Goal: Transaction & Acquisition: Obtain resource

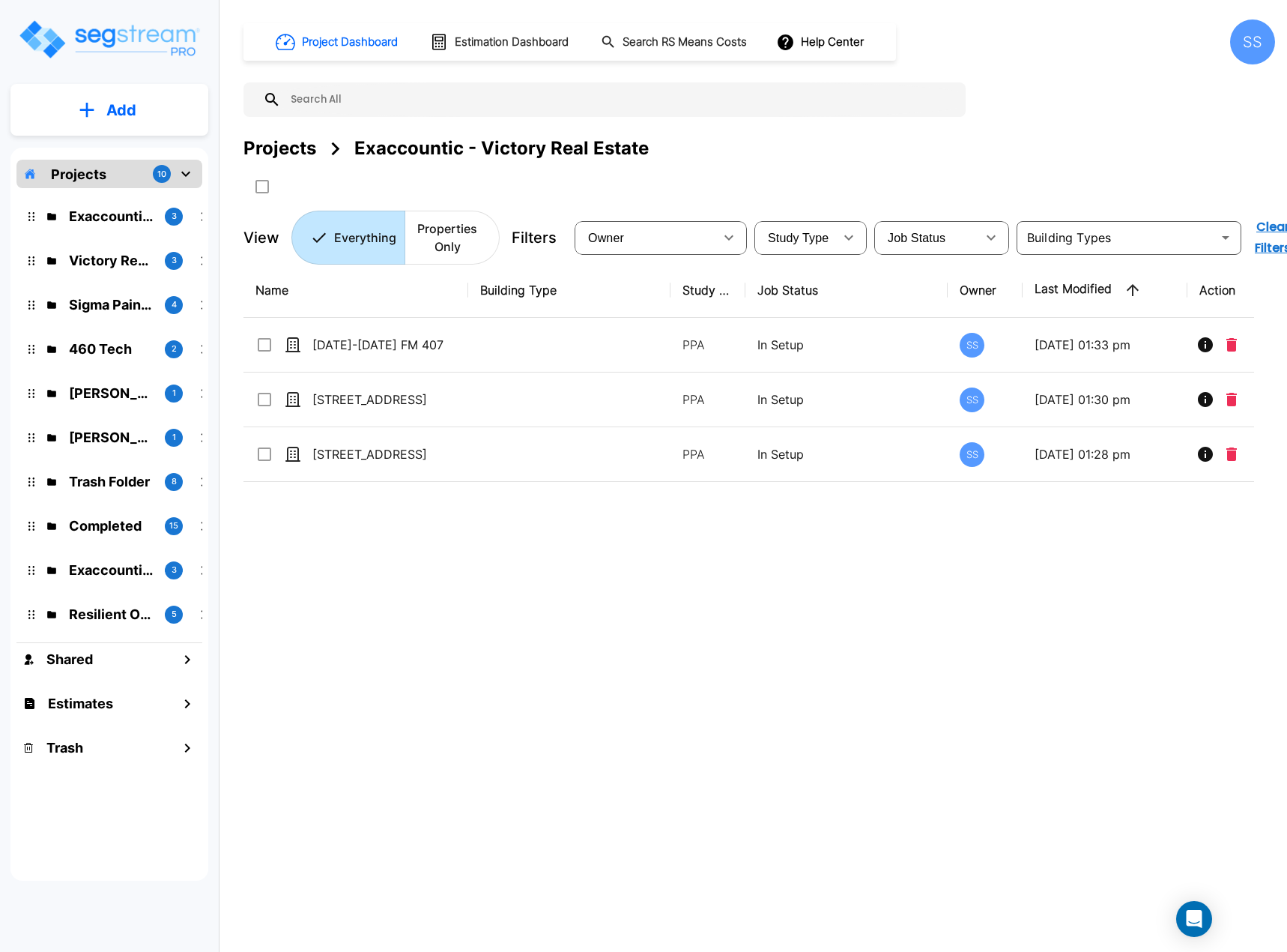
click at [106, 175] on div "Projects 10" at bounding box center [109, 173] width 186 height 28
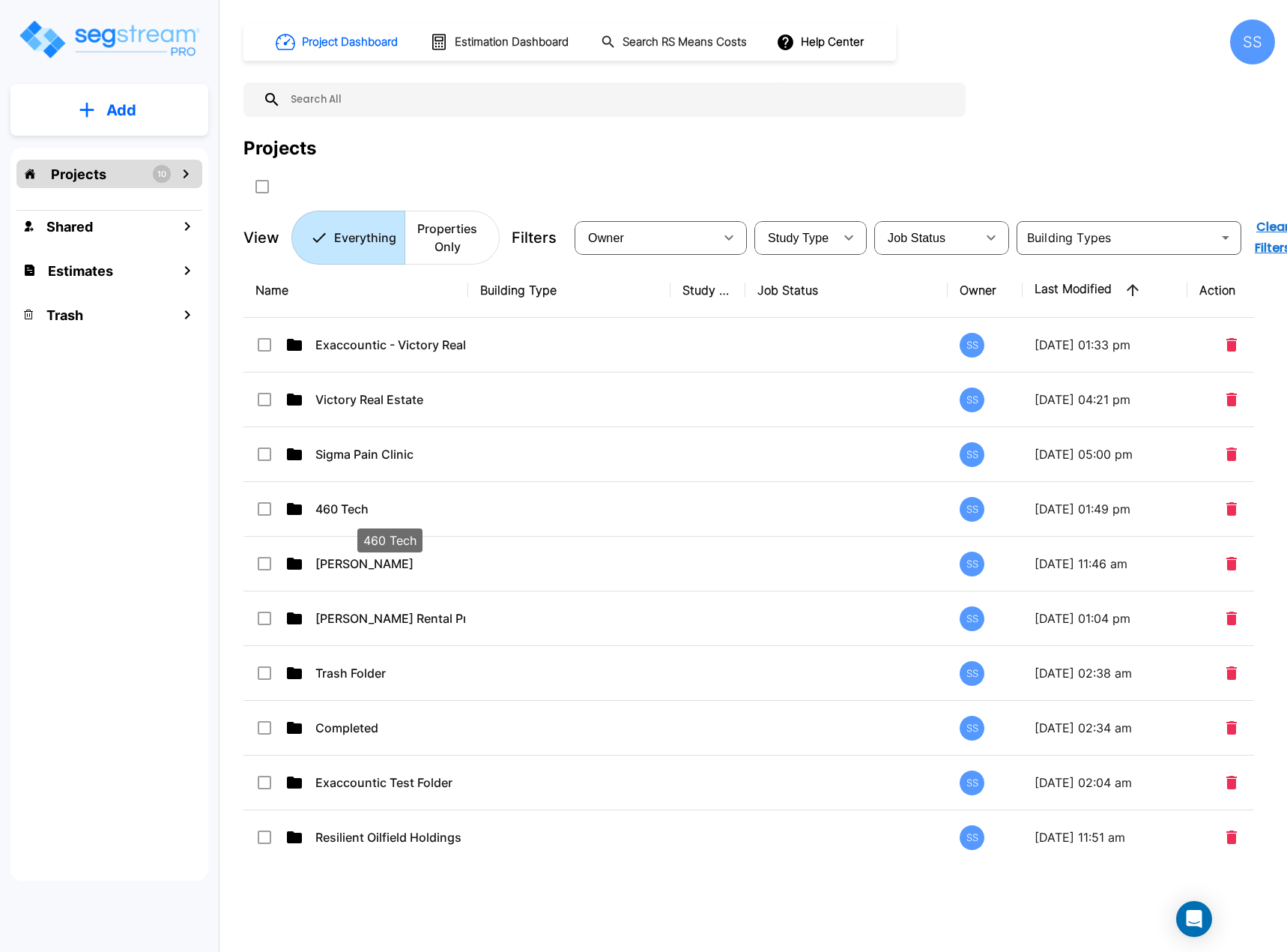
click at [345, 510] on p "460 Tech" at bounding box center [390, 508] width 150 height 18
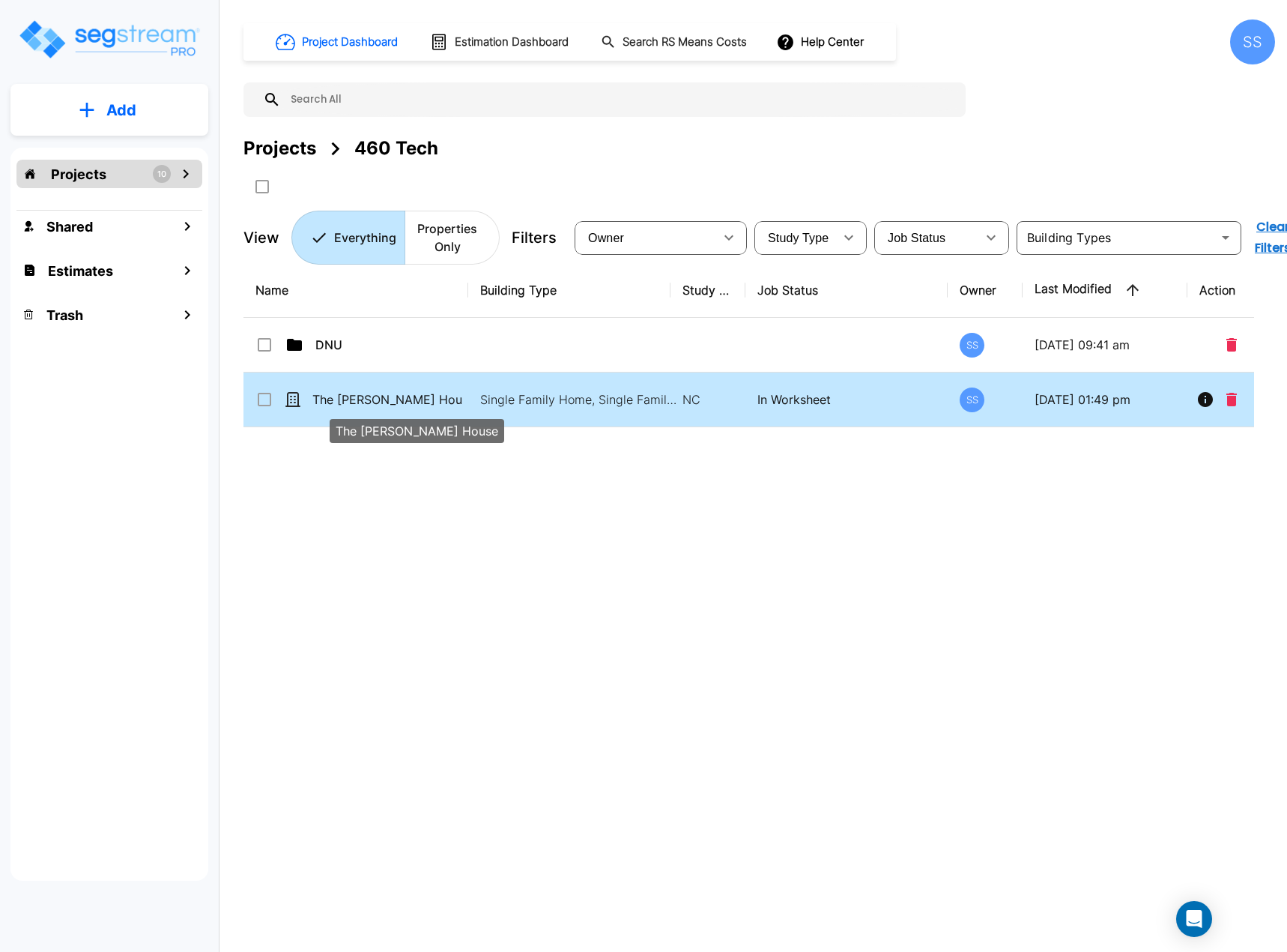
click at [360, 403] on p "The [PERSON_NAME] House" at bounding box center [387, 399] width 150 height 18
checkbox input "true"
click at [360, 403] on p "The [PERSON_NAME] House" at bounding box center [387, 399] width 150 height 18
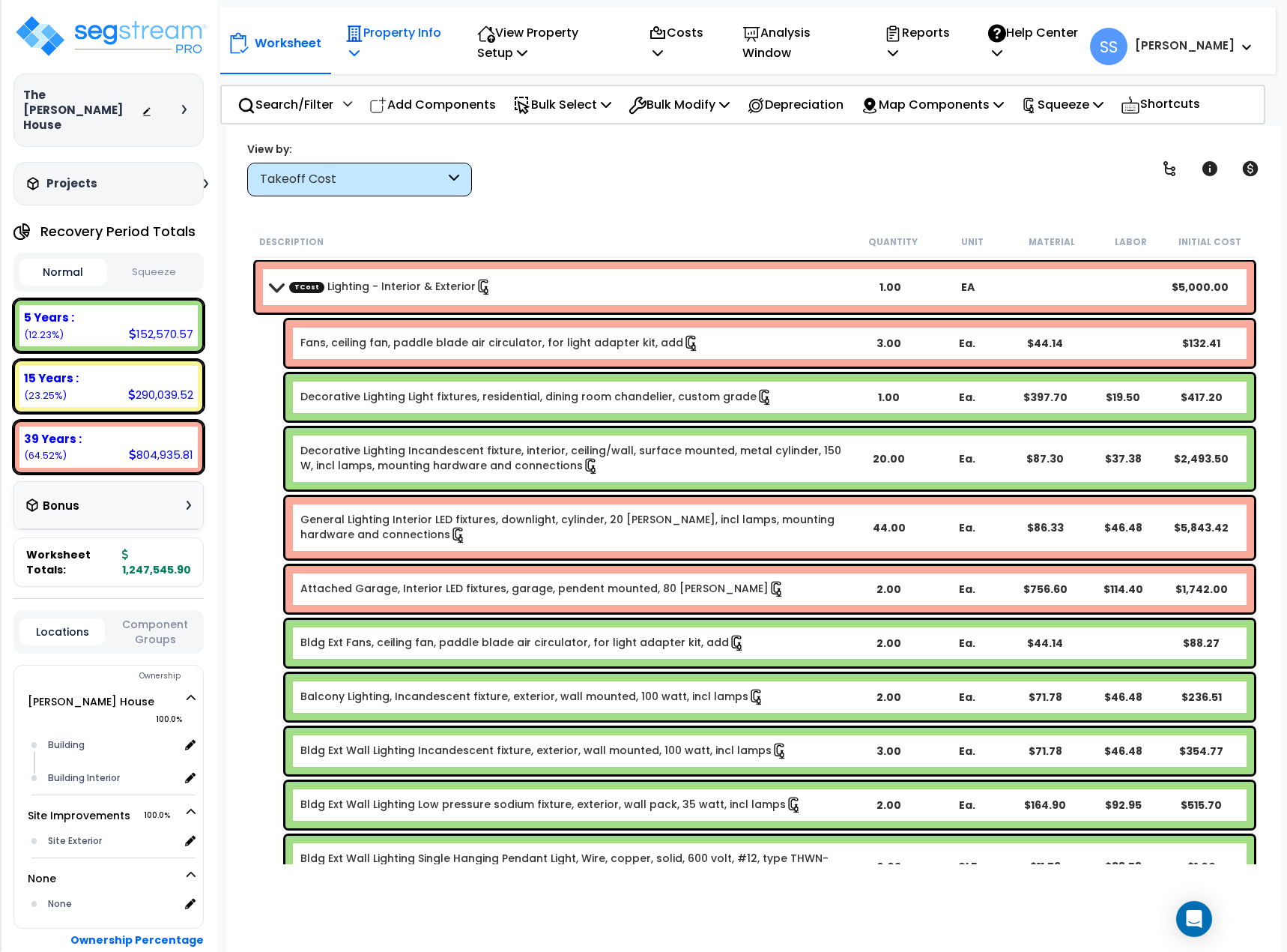
click at [403, 30] on p "Property Info" at bounding box center [395, 43] width 99 height 41
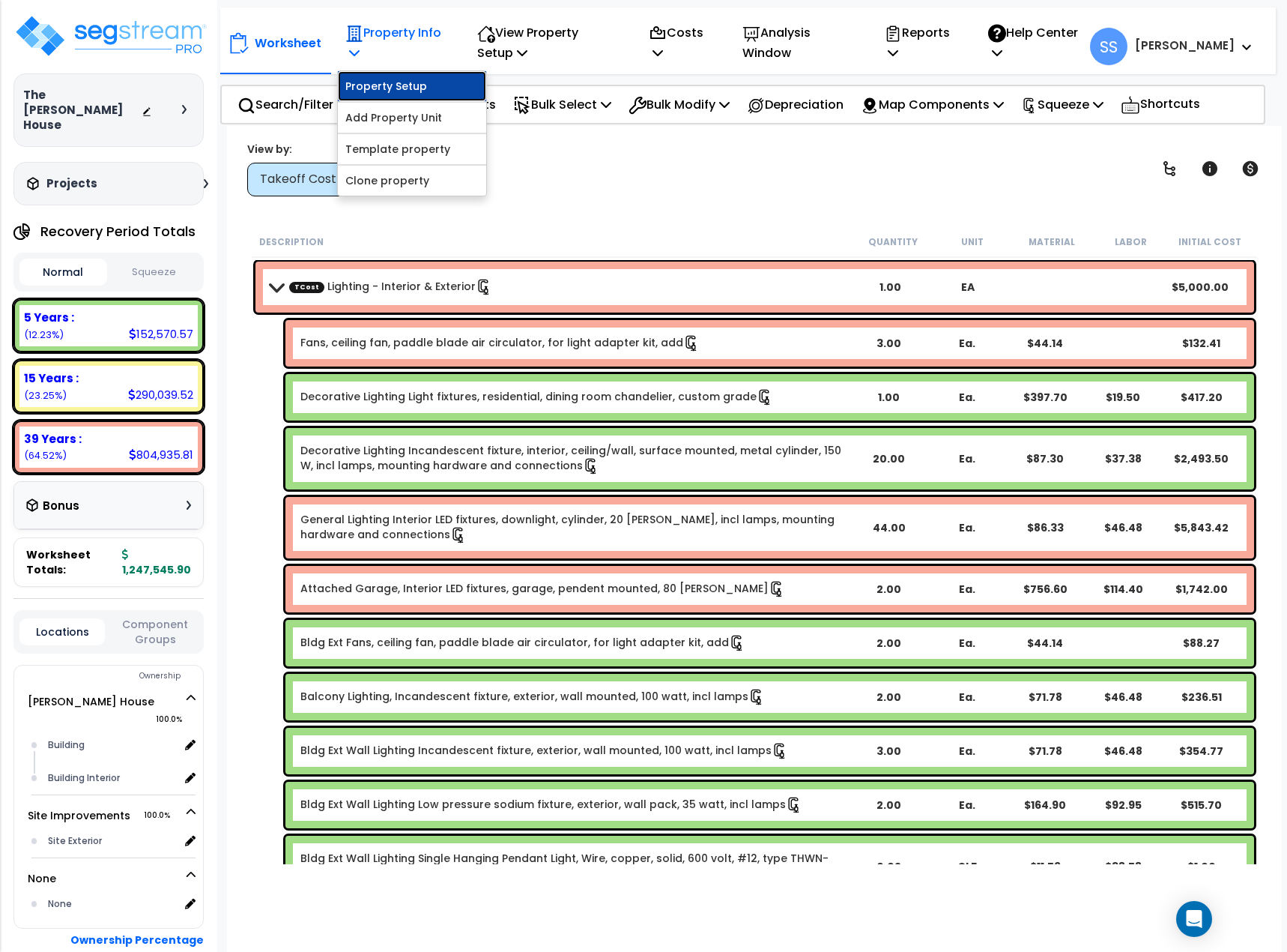
click at [422, 76] on link "Property Setup" at bounding box center [412, 86] width 148 height 30
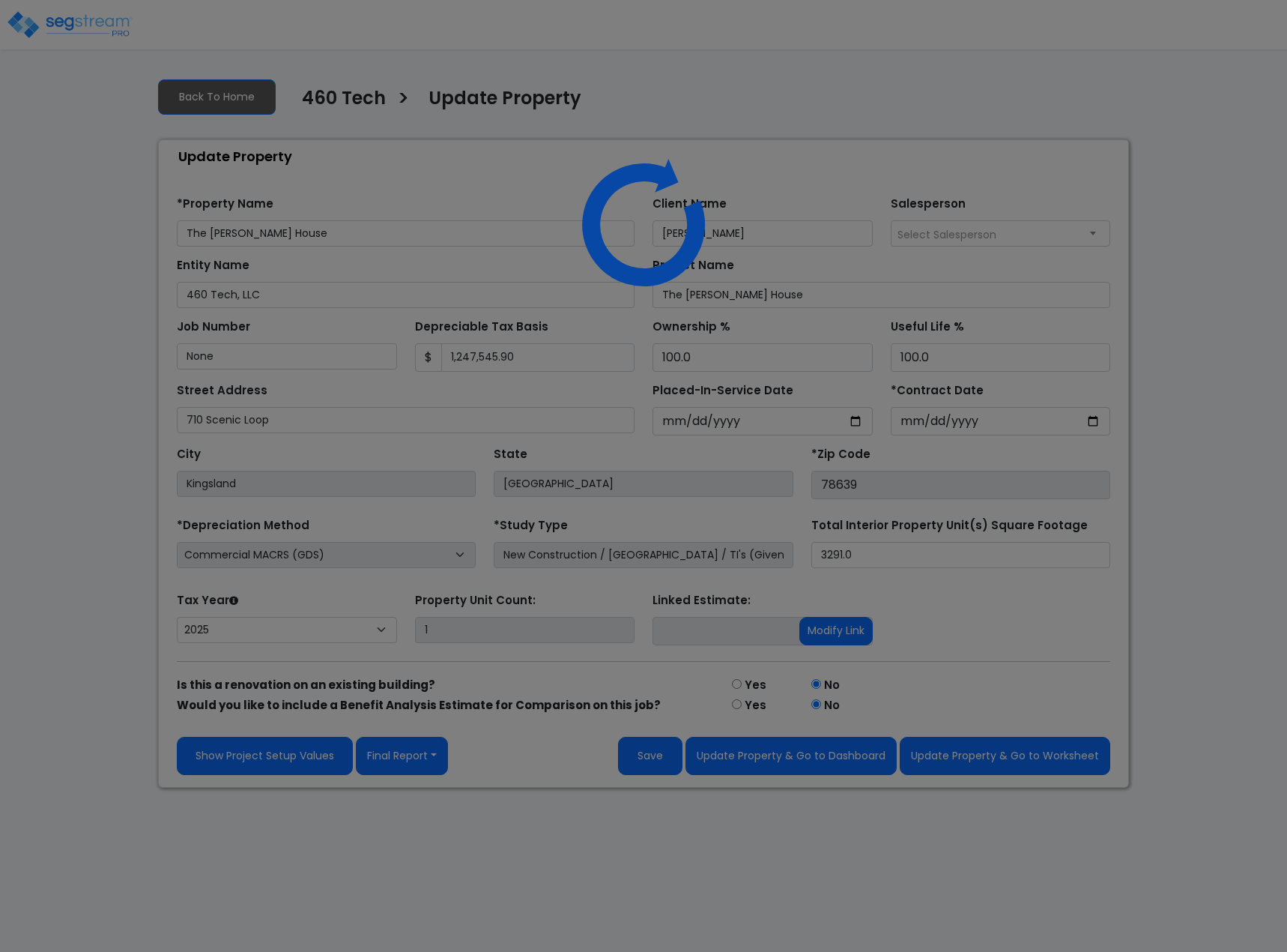
select select "2025"
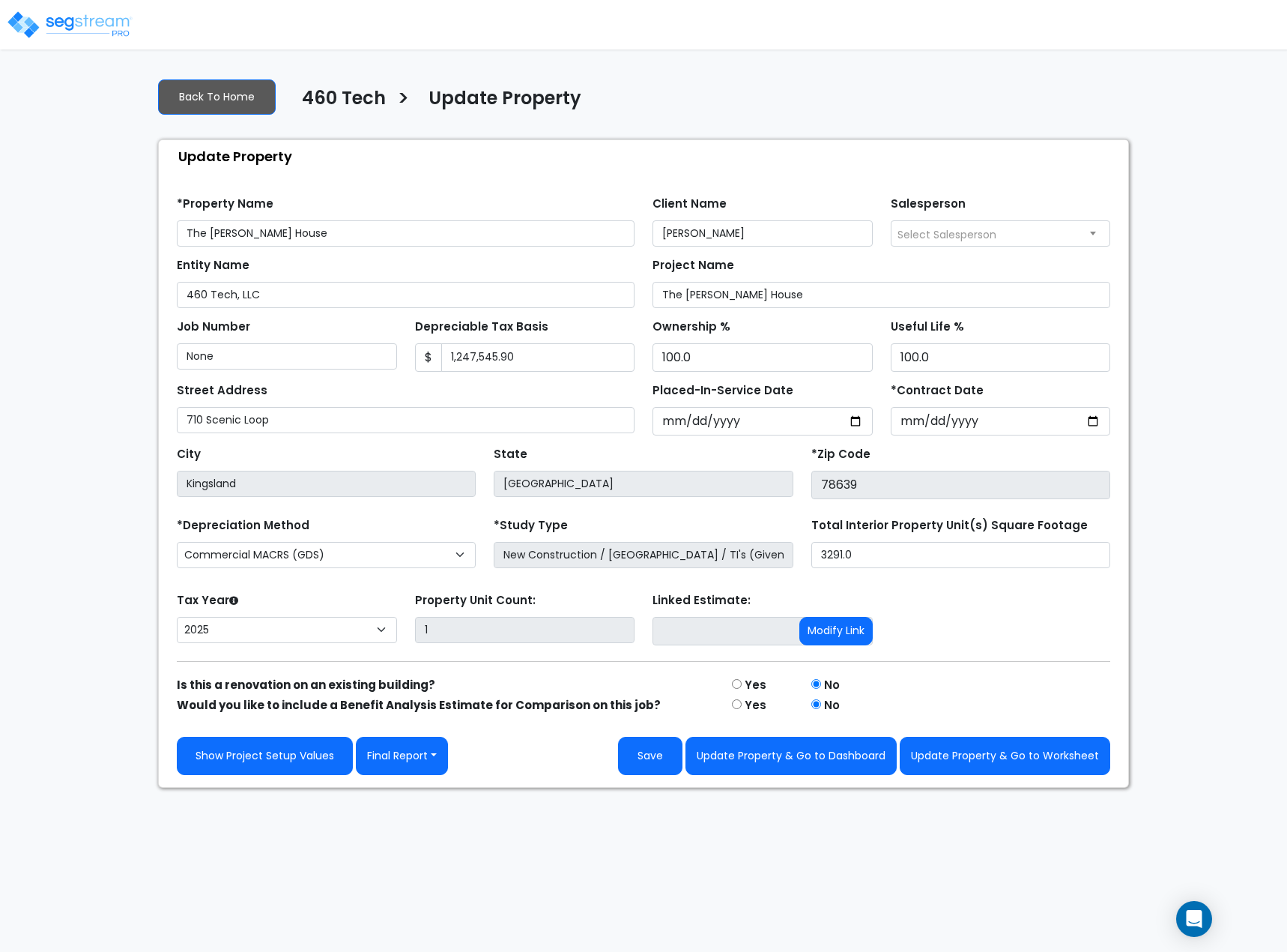
drag, startPoint x: 308, startPoint y: 230, endPoint x: 129, endPoint y: 226, distance: 179.0
click at [129, 226] on div "We are Building your Property. So please grab a coffee and let us do the heavy …" at bounding box center [644, 426] width 1287 height 721
type input "710 Scenic Loop"
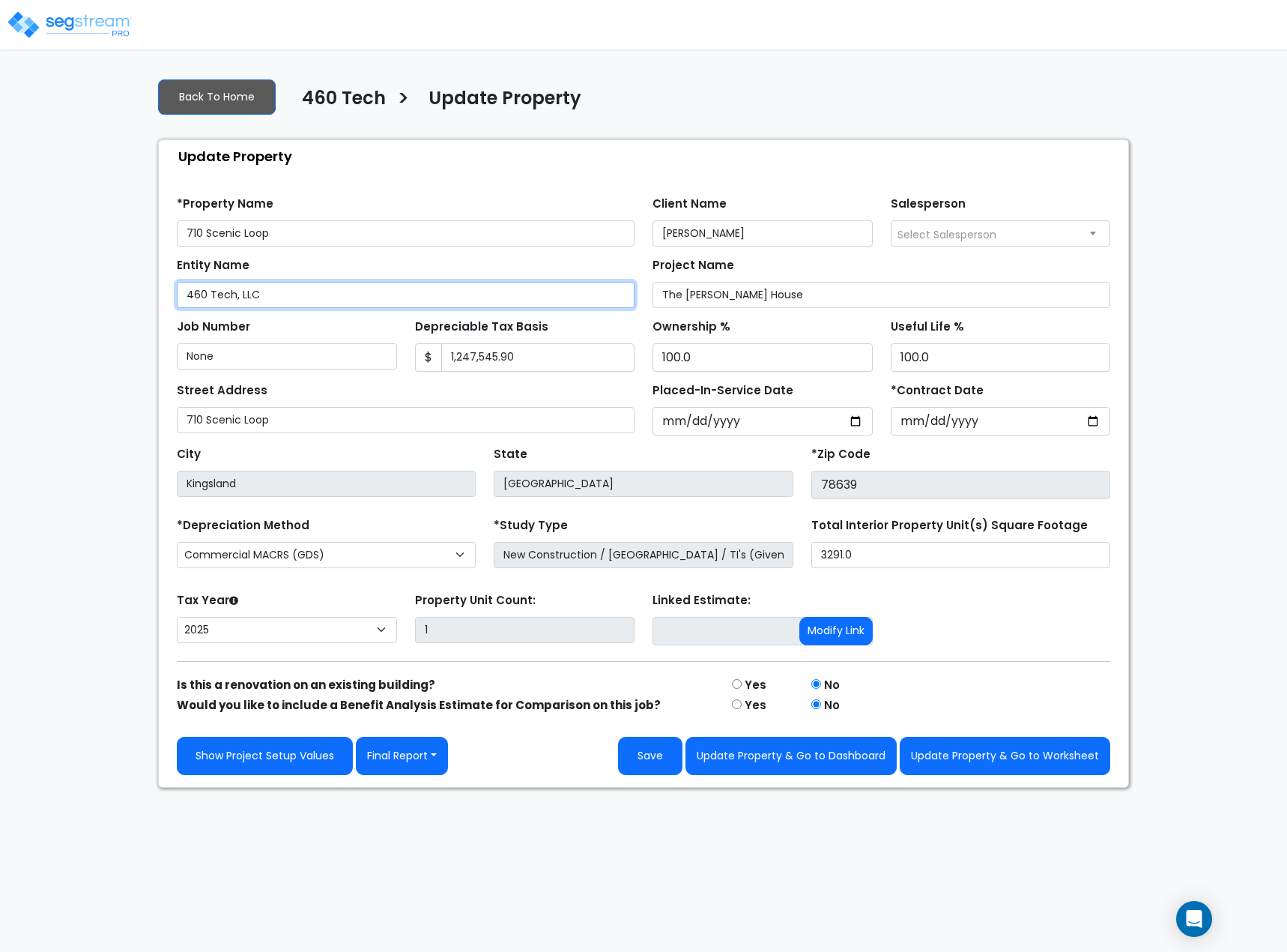
drag, startPoint x: 292, startPoint y: 290, endPoint x: 145, endPoint y: 285, distance: 147.1
click at [145, 285] on div "We are Building your Property. So please grab a coffee and let us do the heavy …" at bounding box center [644, 426] width 1287 height 721
type input "Sean Nelson"
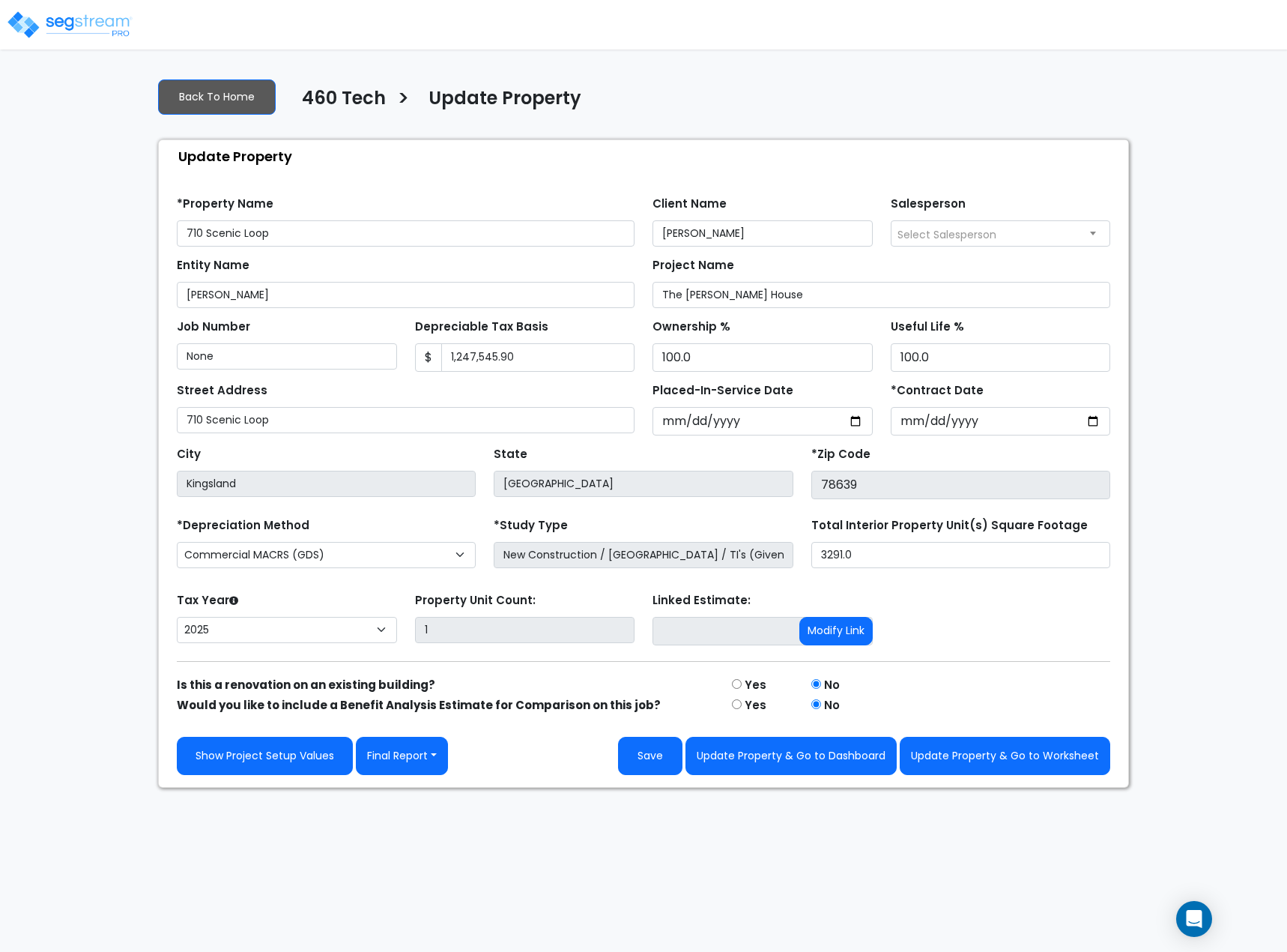
click at [755, 787] on html "Notification x View All Sean Shumpert Calvetti Ferguson Notification" at bounding box center [644, 393] width 1287 height 787
drag, startPoint x: 654, startPoint y: 750, endPoint x: 632, endPoint y: 747, distance: 22.2
click at [630, 747] on button "Save" at bounding box center [650, 755] width 64 height 38
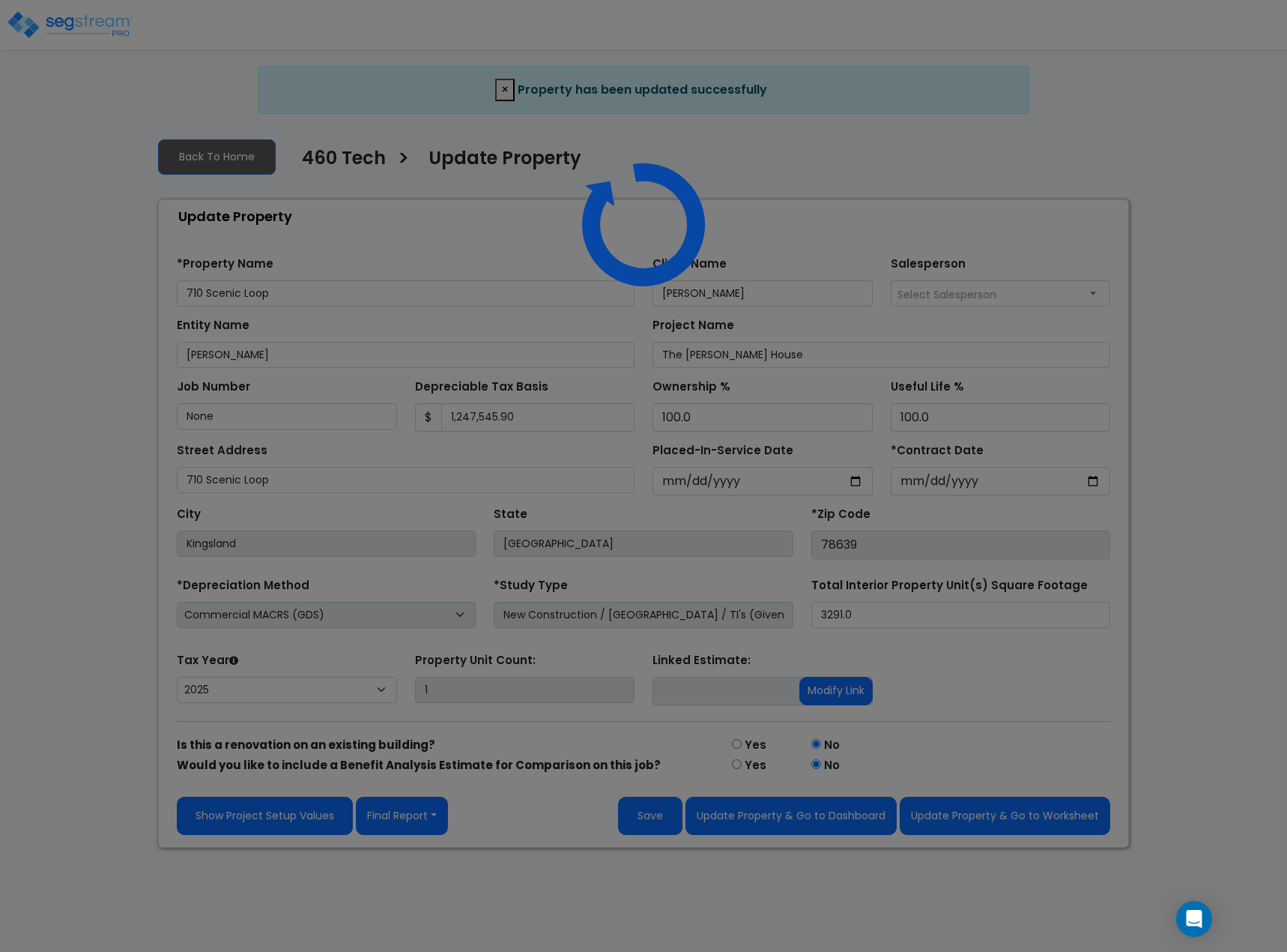
select select "2025"
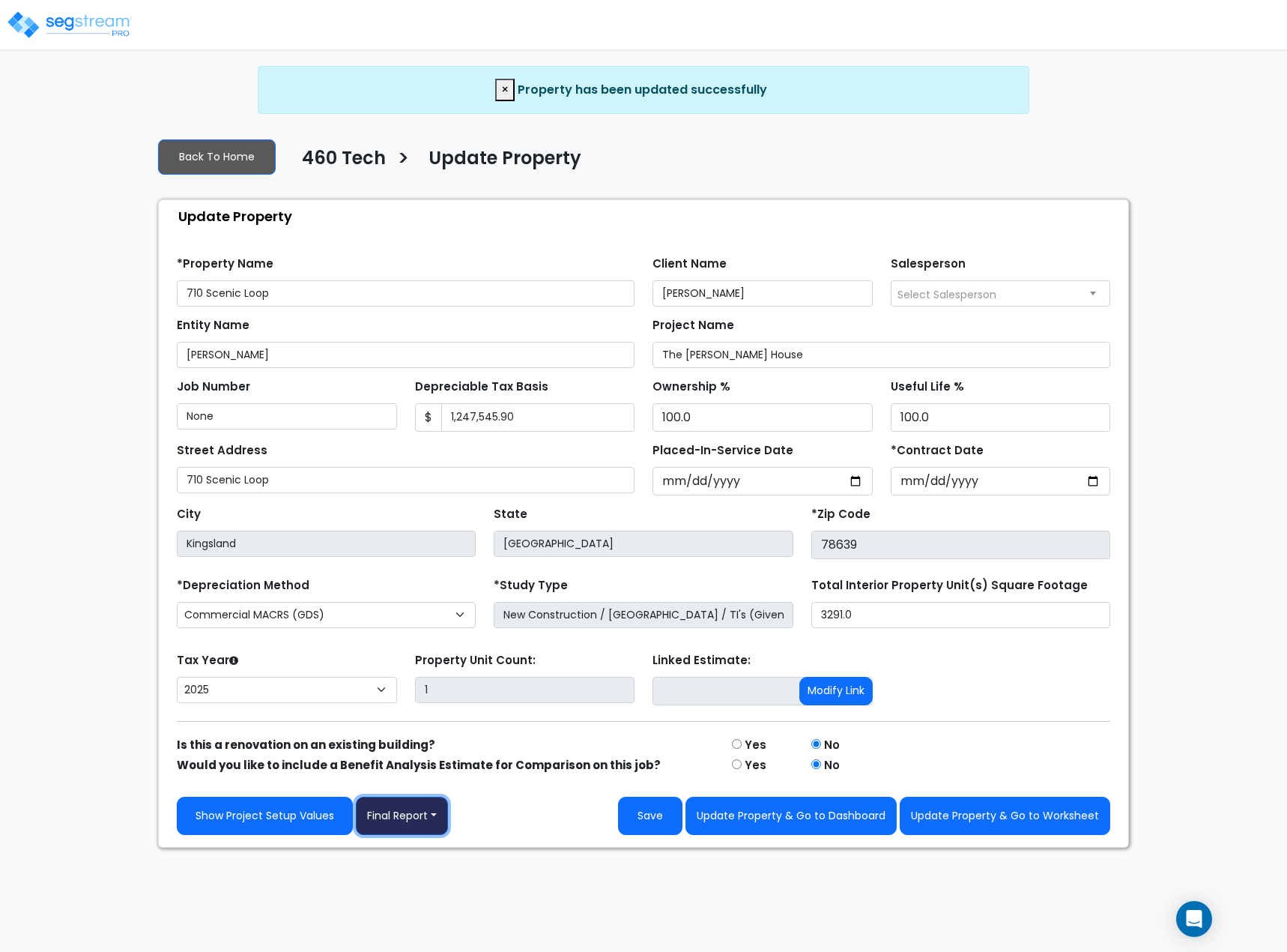
drag, startPoint x: 408, startPoint y: 796, endPoint x: 410, endPoint y: 805, distance: 9.2
click at [408, 797] on button "Final Report" at bounding box center [402, 815] width 92 height 38
click at [414, 889] on link "Report Images" at bounding box center [434, 894] width 157 height 34
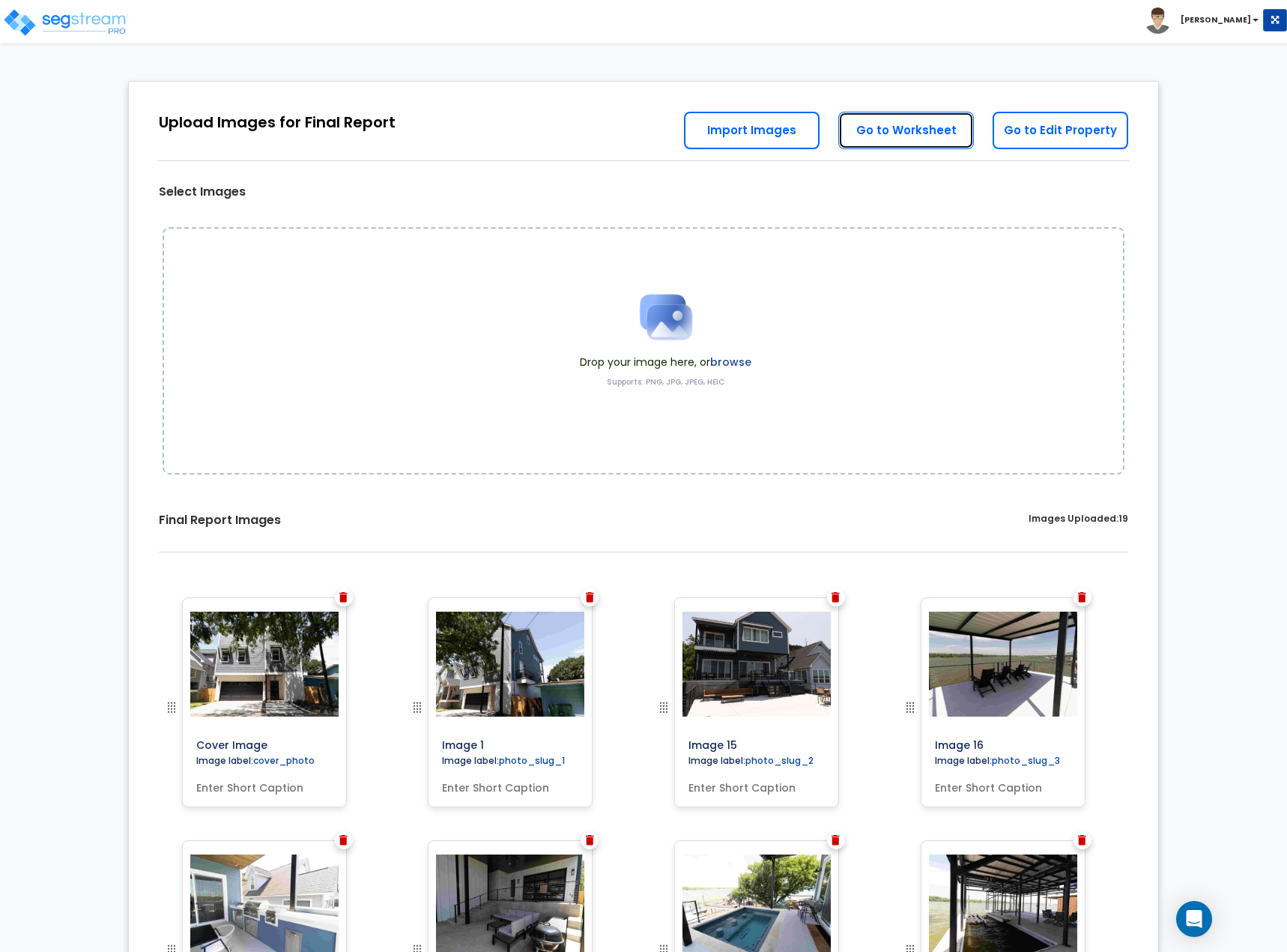
click at [936, 138] on link "Go to Worksheet" at bounding box center [905, 130] width 135 height 37
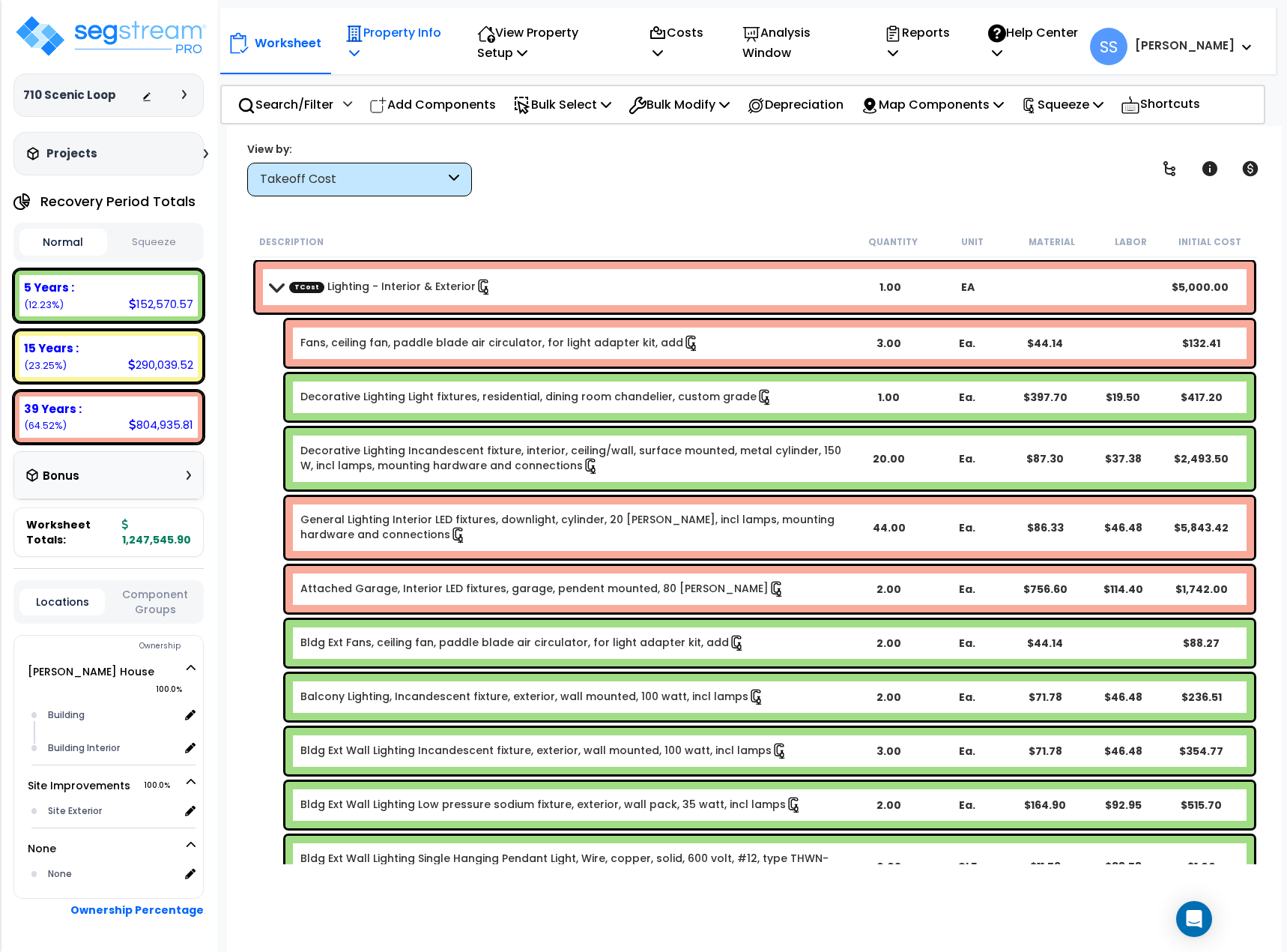
click at [369, 37] on p "Property Info" at bounding box center [395, 43] width 99 height 41
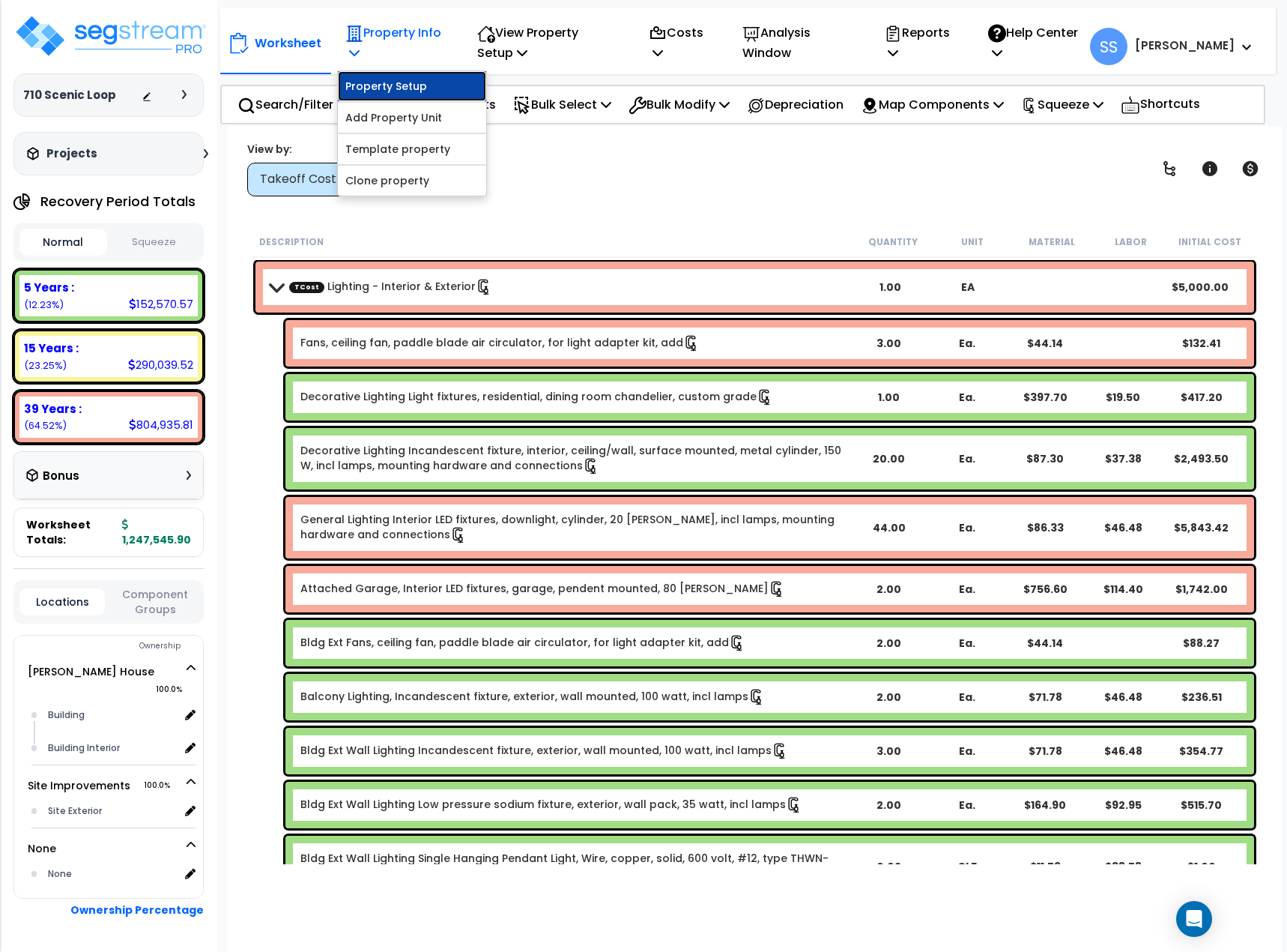
click at [372, 80] on link "Property Setup" at bounding box center [412, 86] width 148 height 30
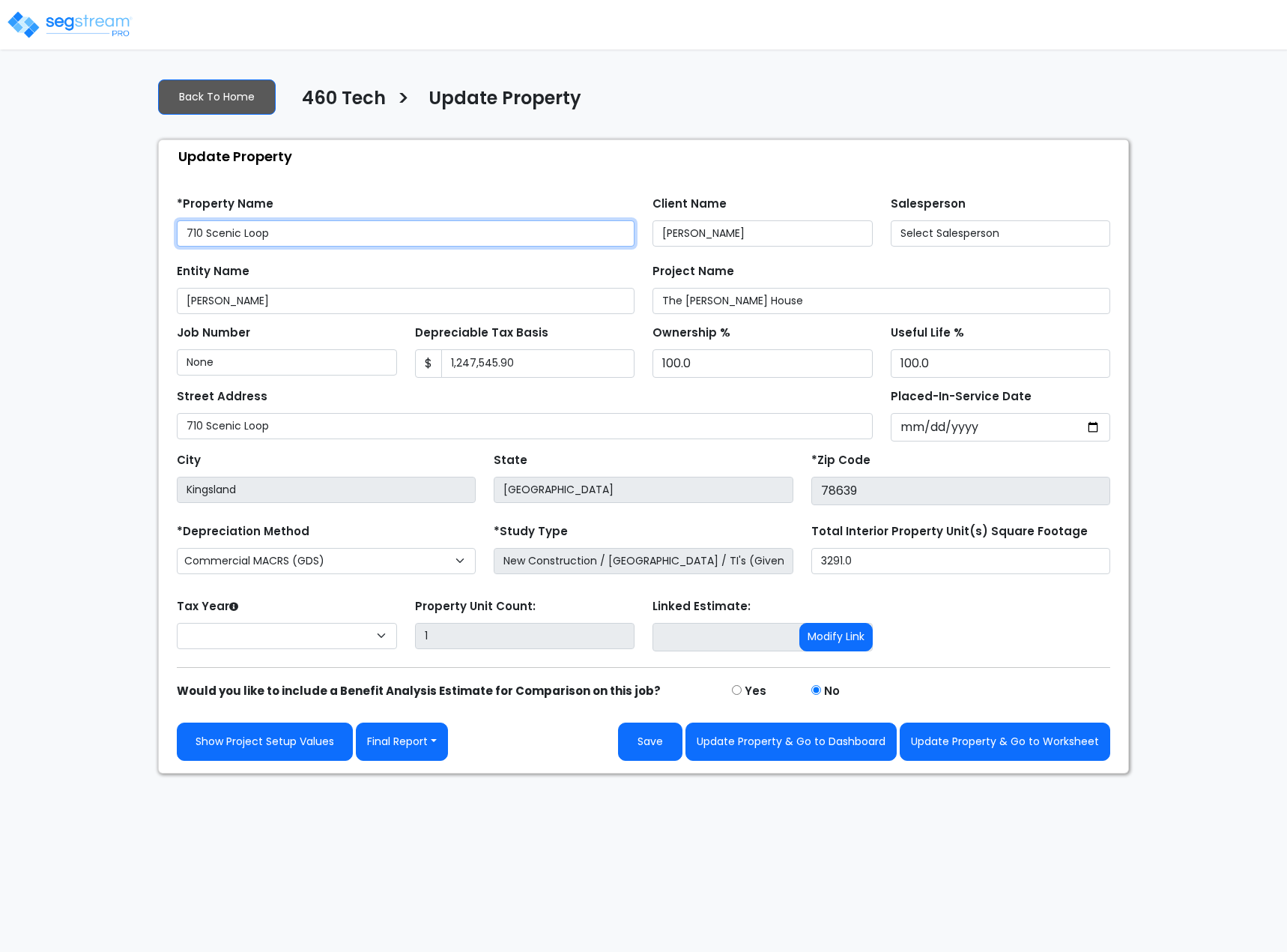
select select "2025"
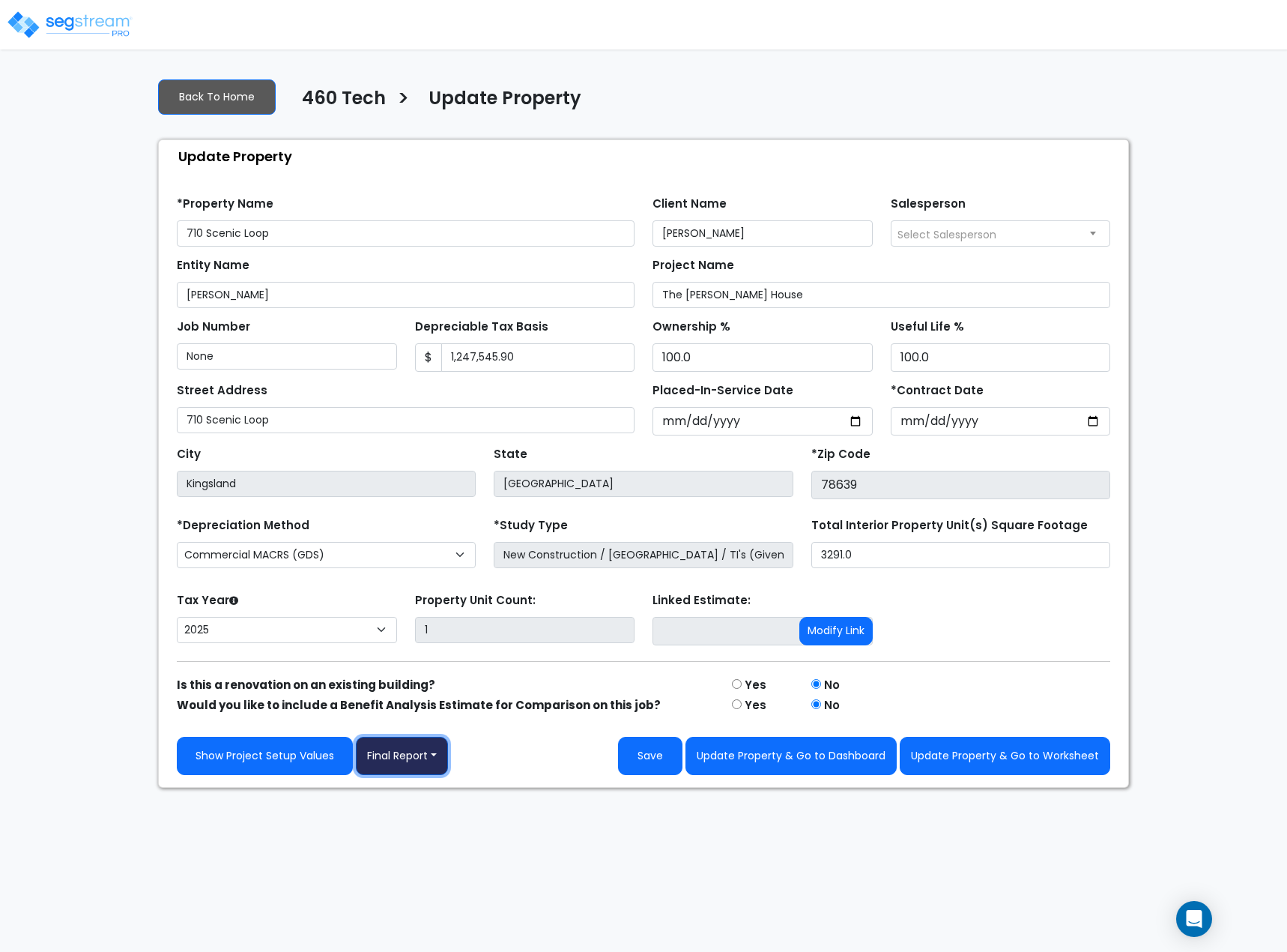
click at [394, 748] on button "Final Report" at bounding box center [402, 755] width 92 height 38
click at [643, 753] on button "Save" at bounding box center [650, 755] width 64 height 38
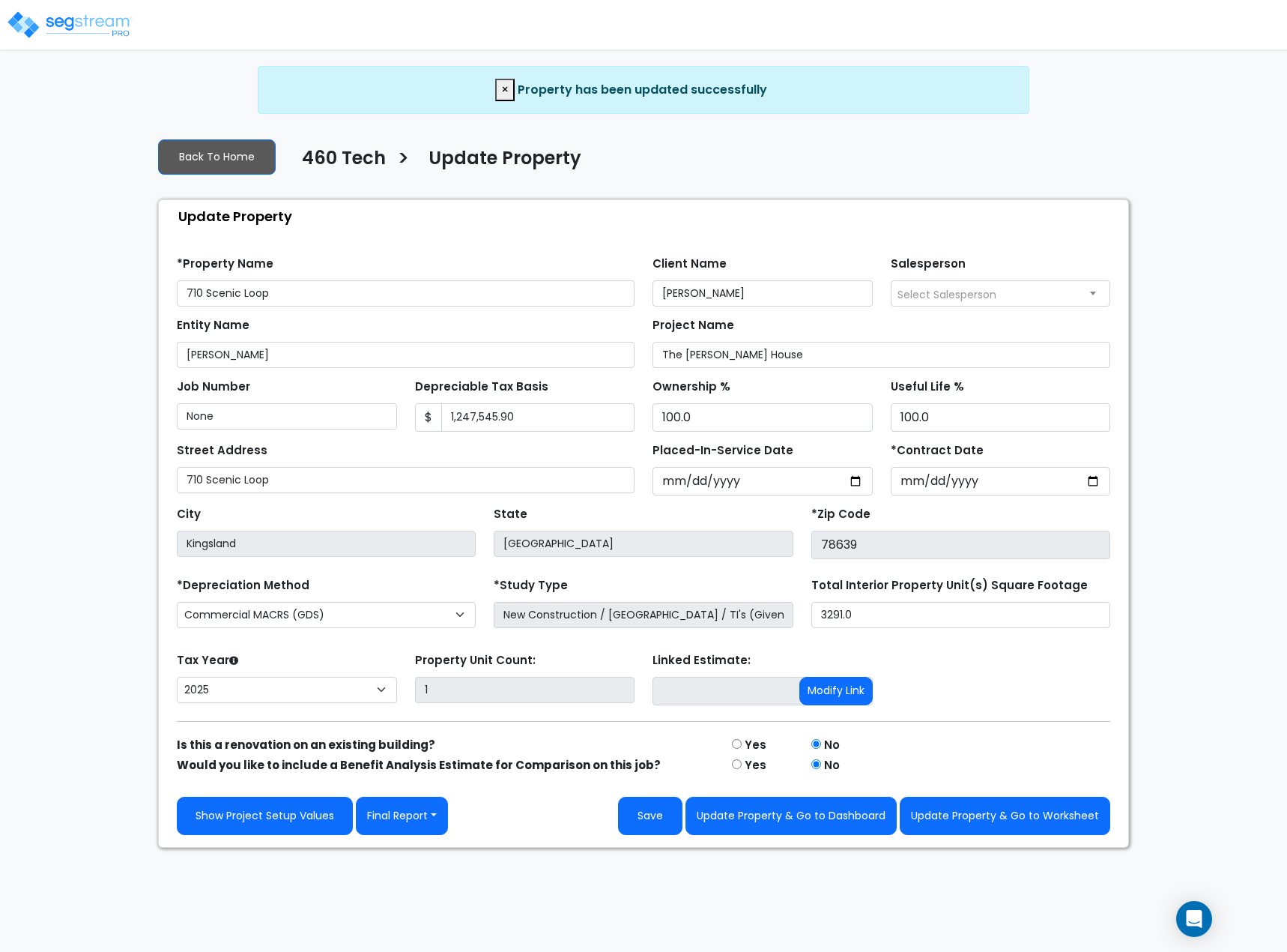
select select "2025"
click at [977, 805] on button "Update Property & Go to Worksheet" at bounding box center [1005, 815] width 210 height 38
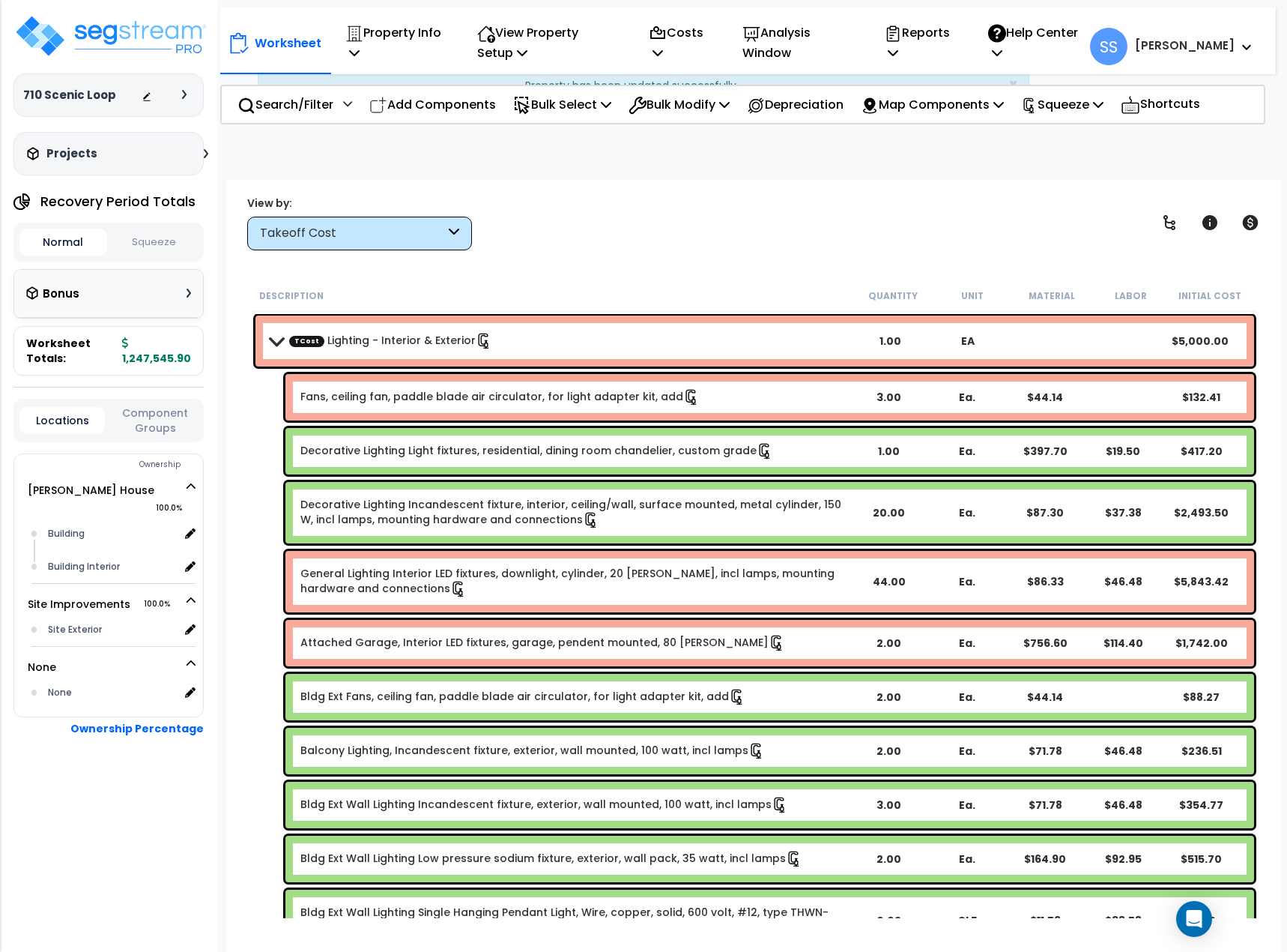
click at [954, 45] on p "Reports" at bounding box center [920, 43] width 72 height 41
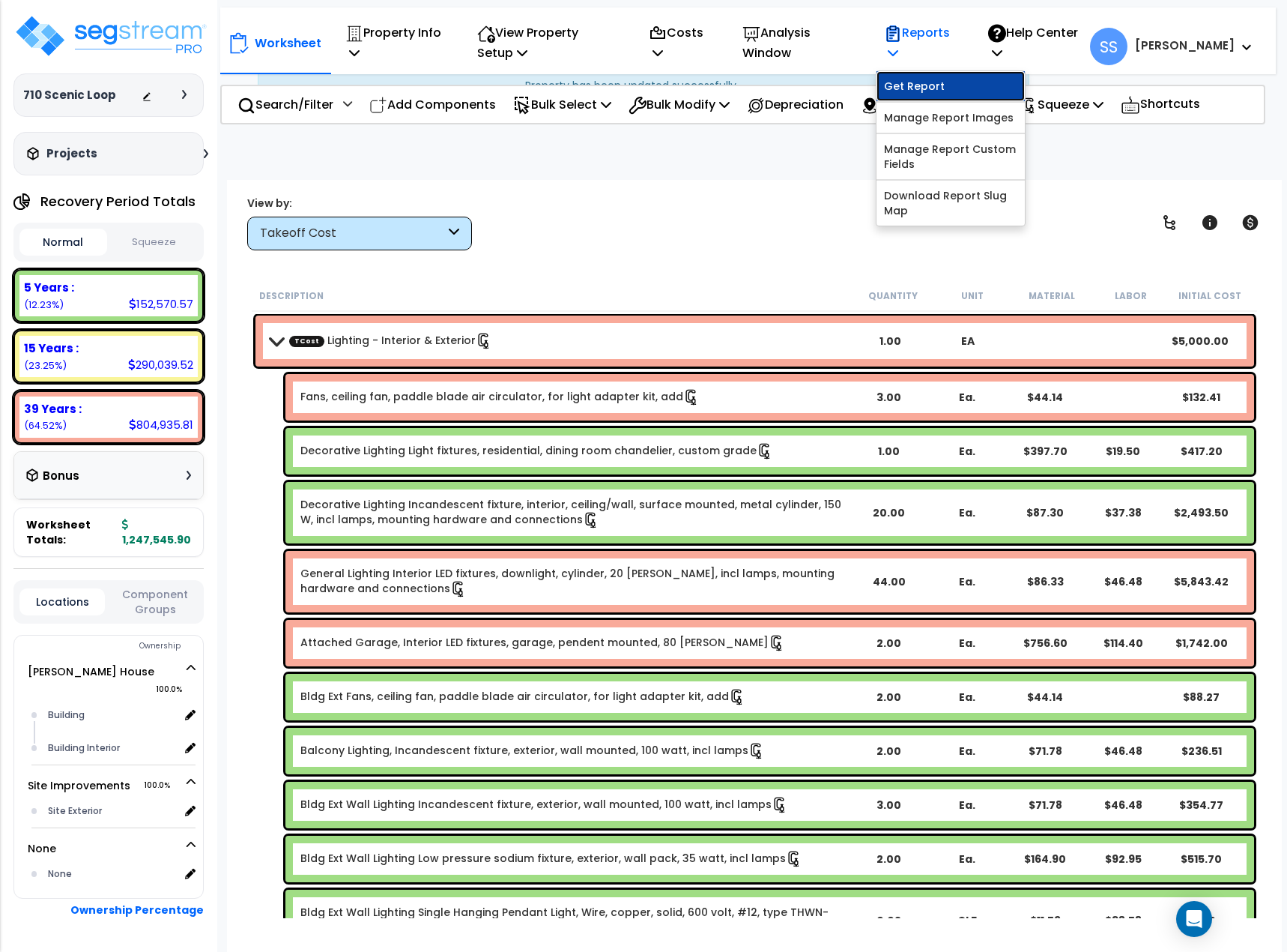
click at [961, 89] on link "Get Report" at bounding box center [951, 86] width 148 height 30
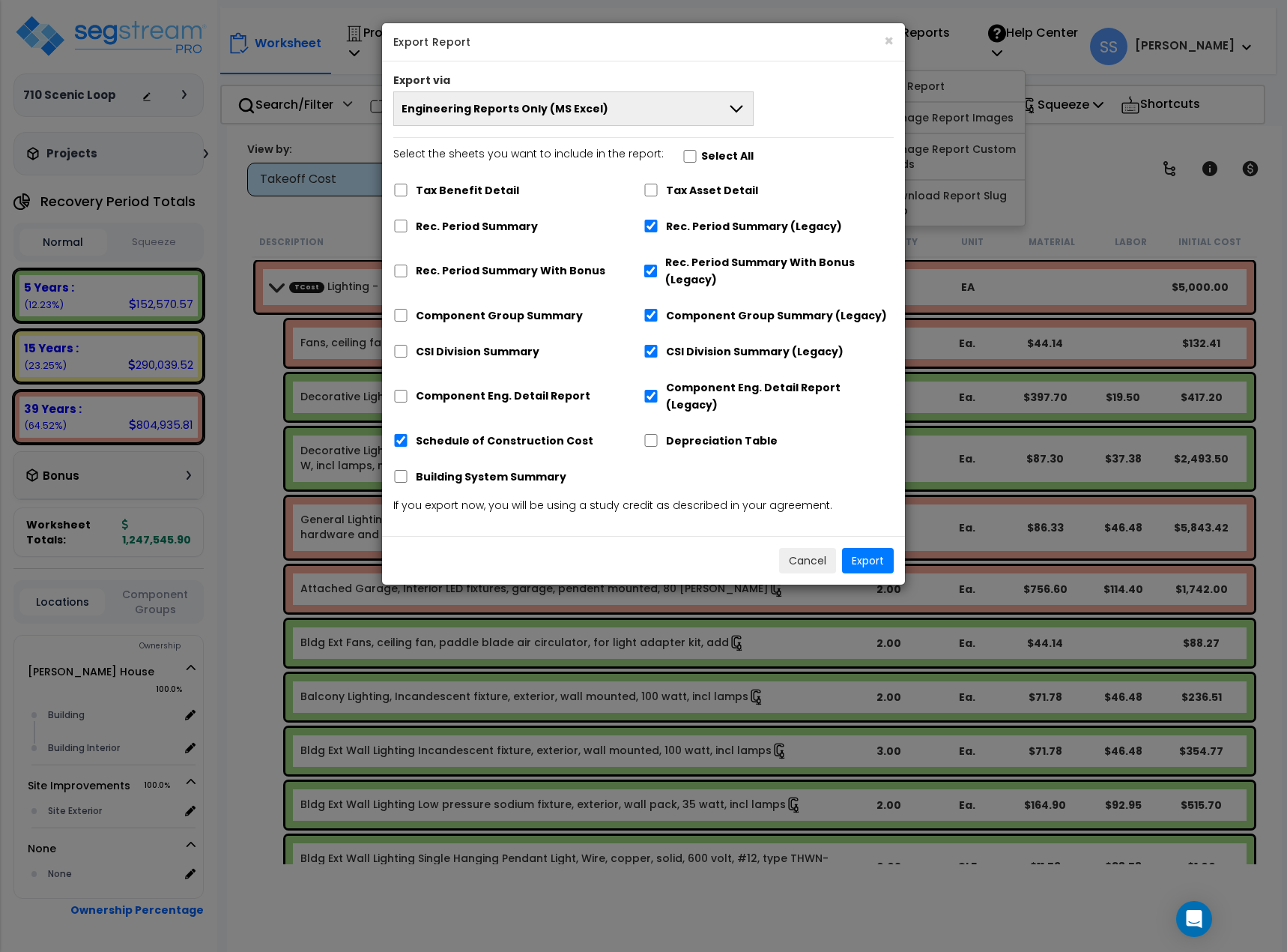
click at [635, 117] on button "Engineering Reports Only (MS Excel)" at bounding box center [573, 108] width 360 height 34
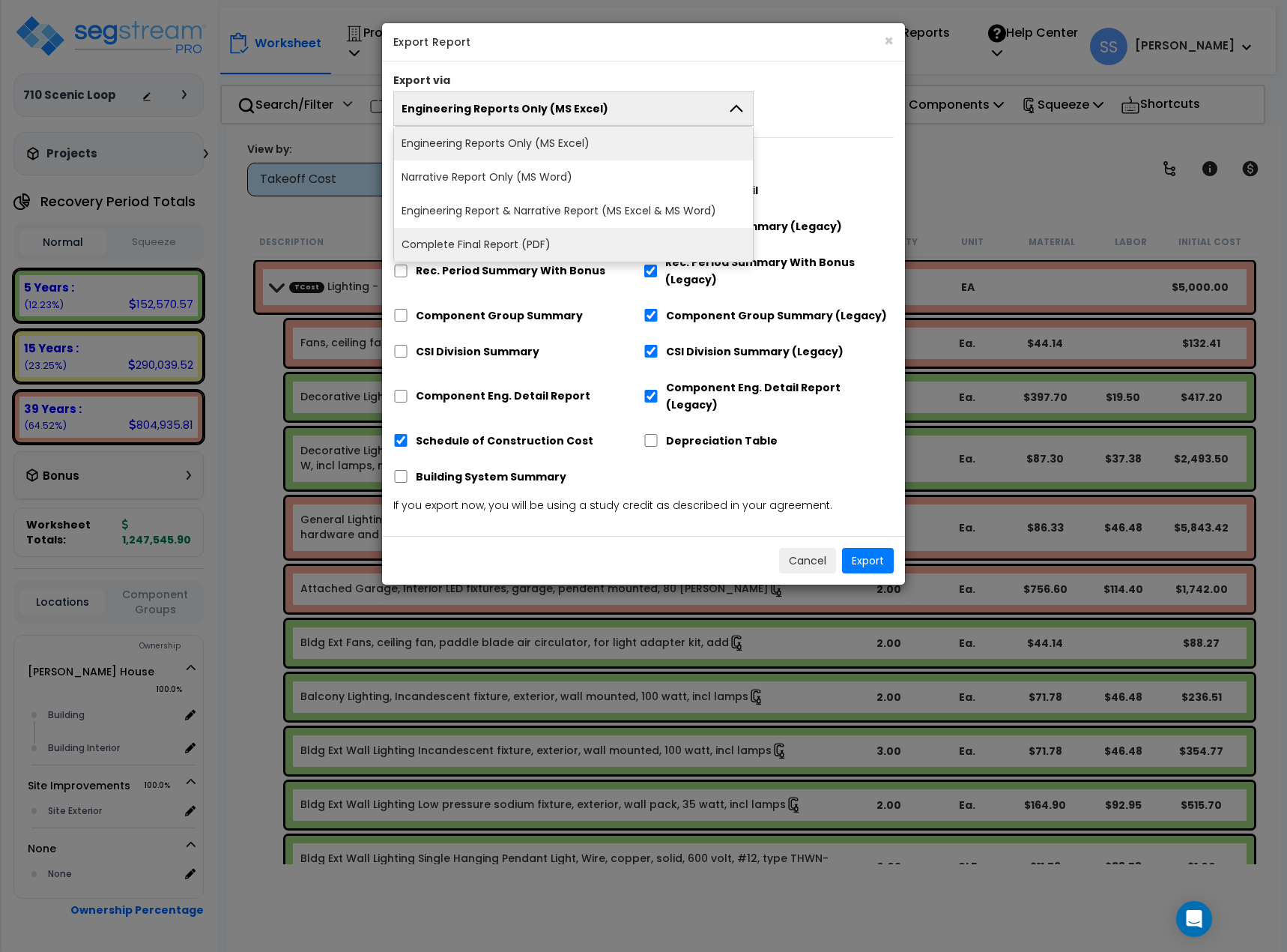
click at [552, 236] on li "Complete Final Report (PDF)" at bounding box center [573, 244] width 359 height 34
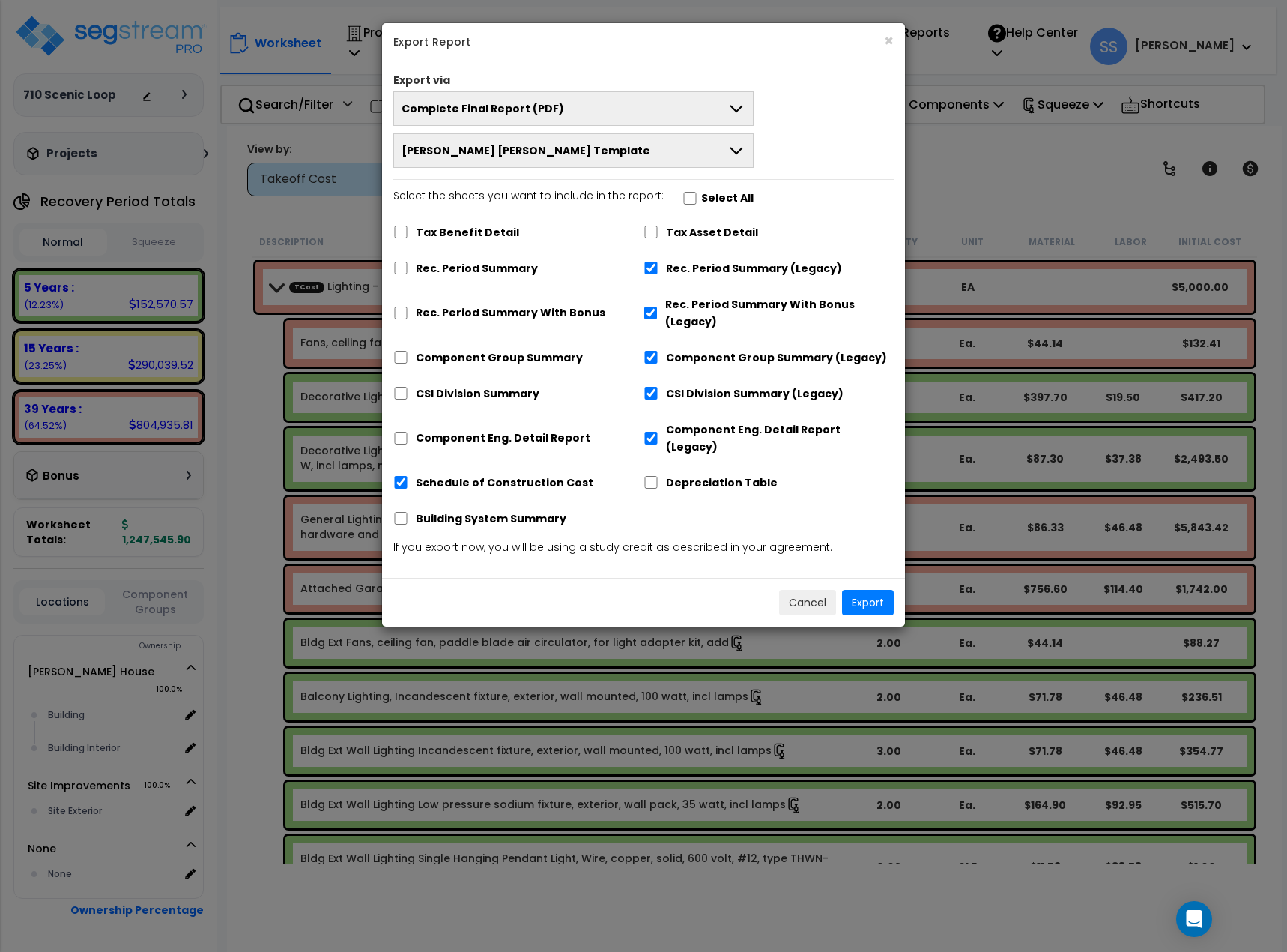
click at [701, 197] on label "Select All" at bounding box center [727, 199] width 53 height 18
click at [698, 197] on input "Select the sheets you want to include in the report: Select All" at bounding box center [689, 198] width 15 height 13
checkbox input "true"
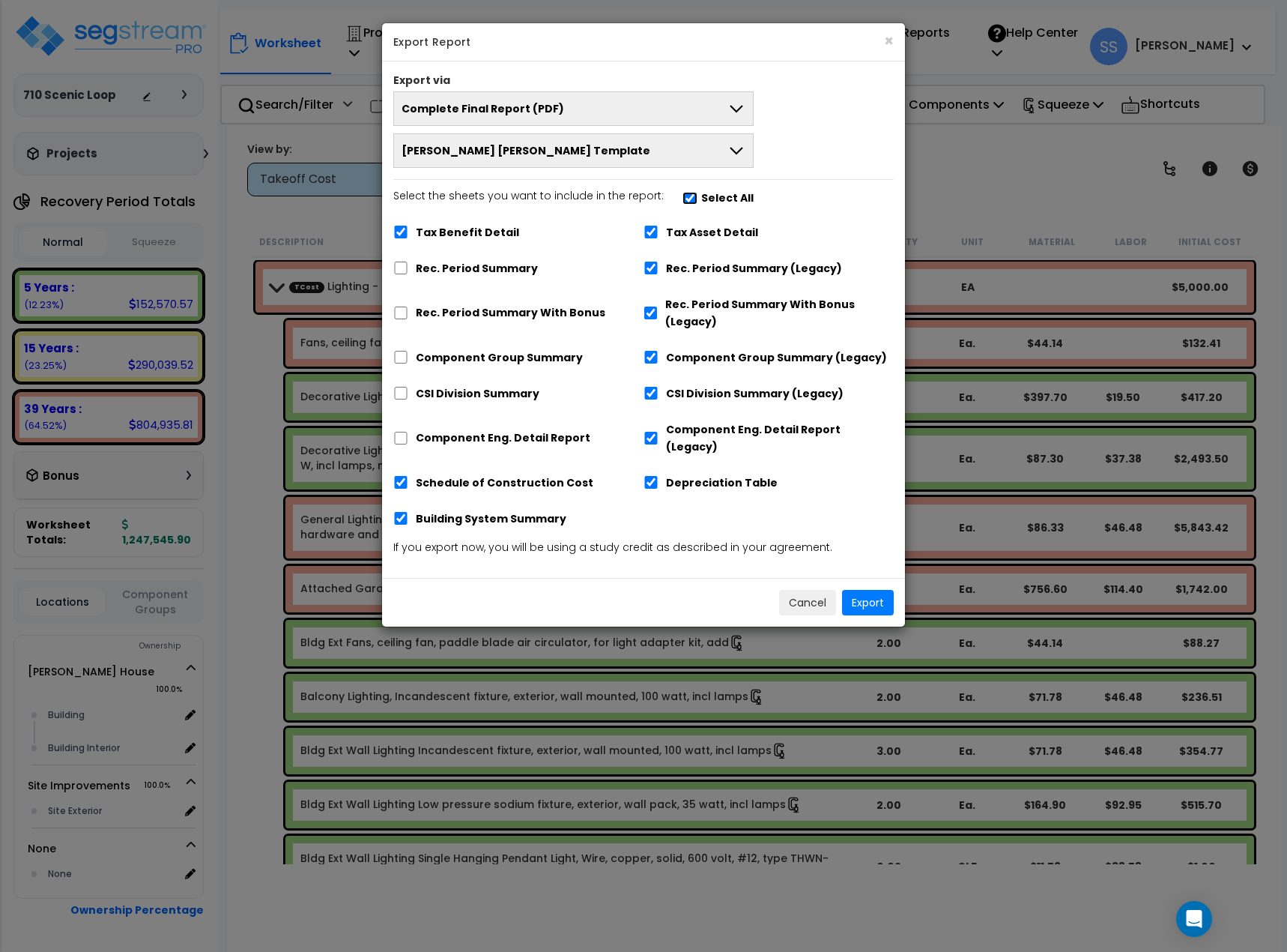
checkbox input "true"
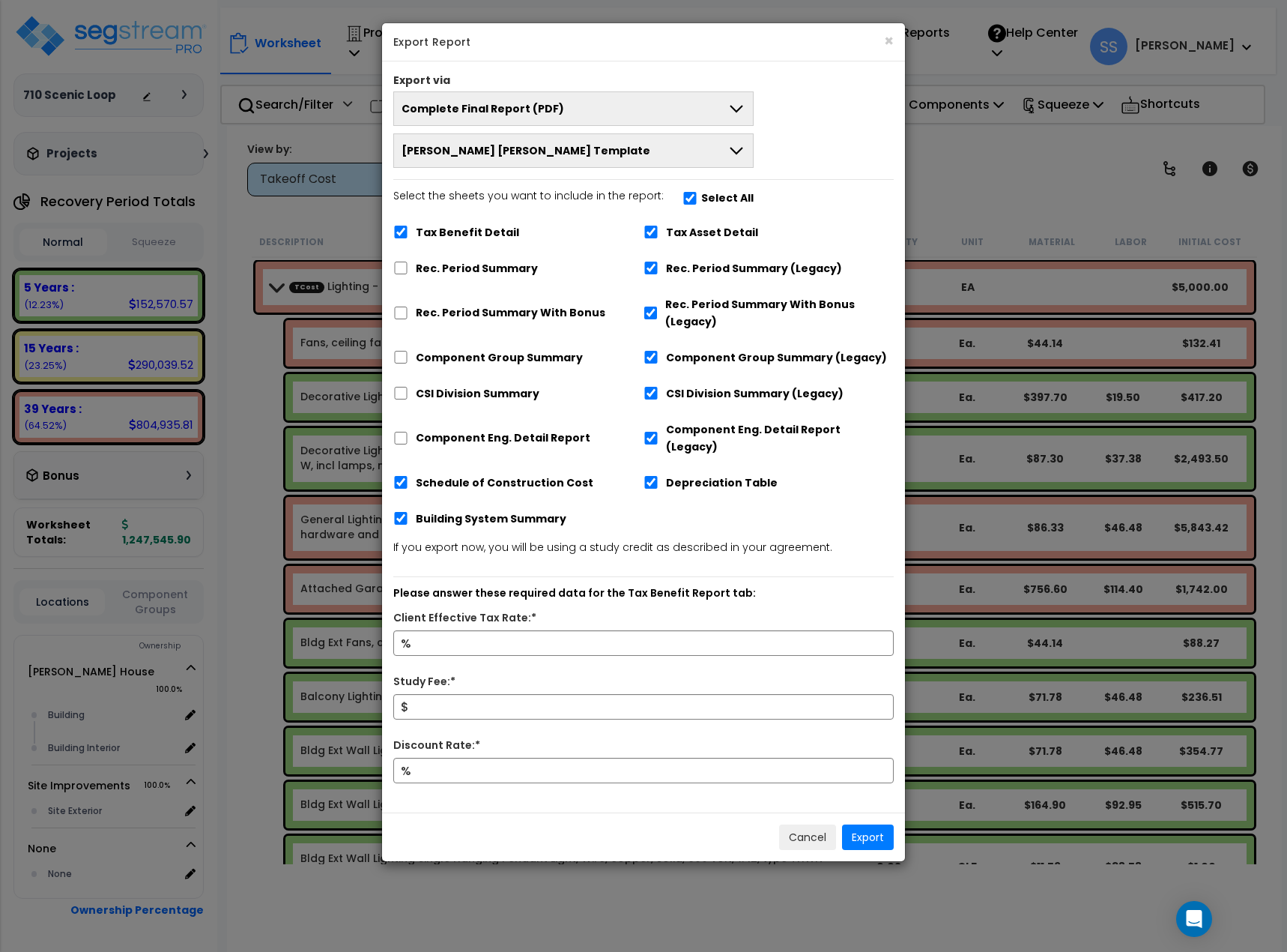
click at [701, 197] on label "Select All" at bounding box center [727, 199] width 53 height 18
click at [698, 197] on input "Select the sheets you want to include in the report: Select All" at bounding box center [689, 198] width 15 height 13
checkbox input "false"
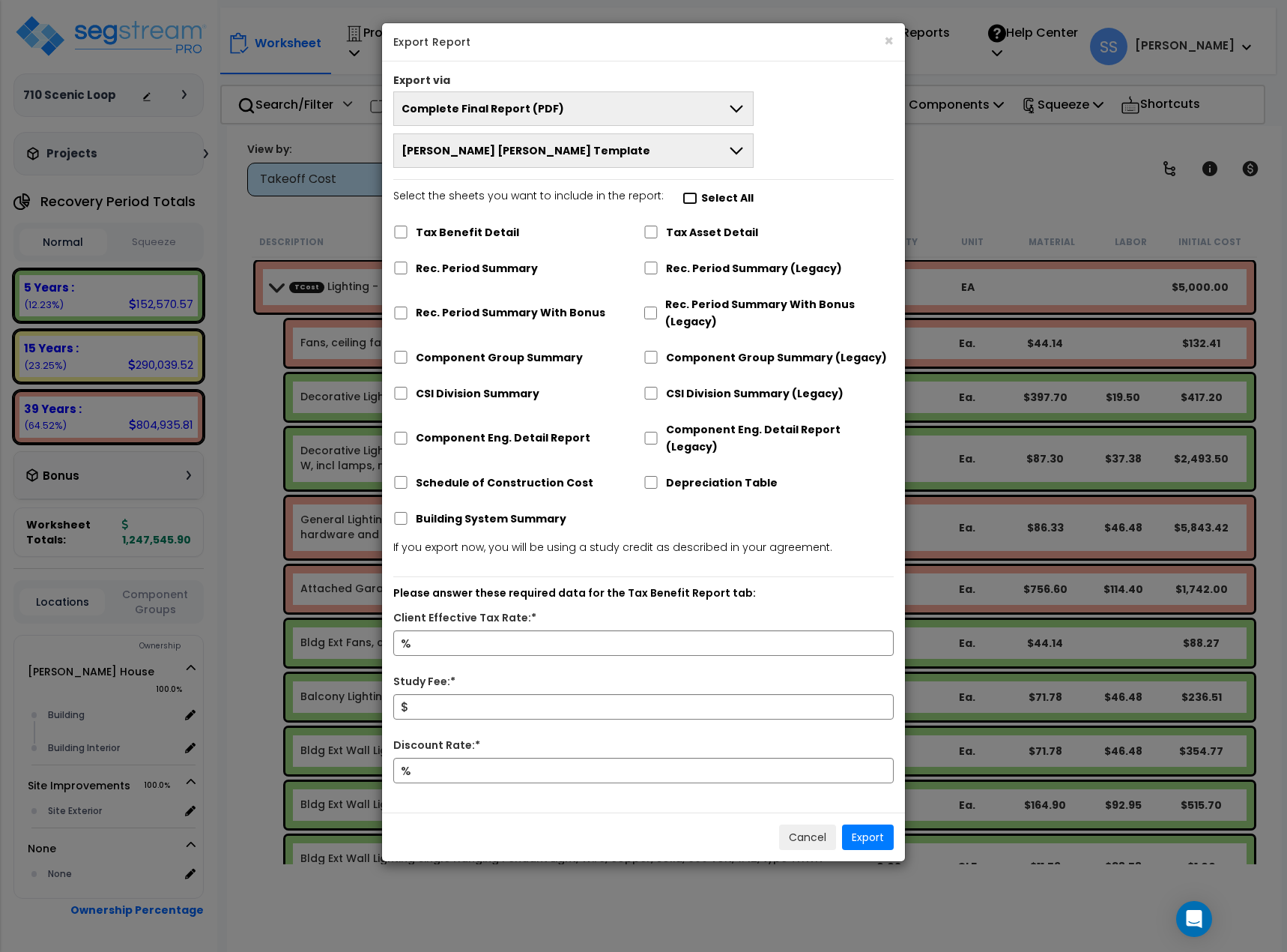
checkbox input "false"
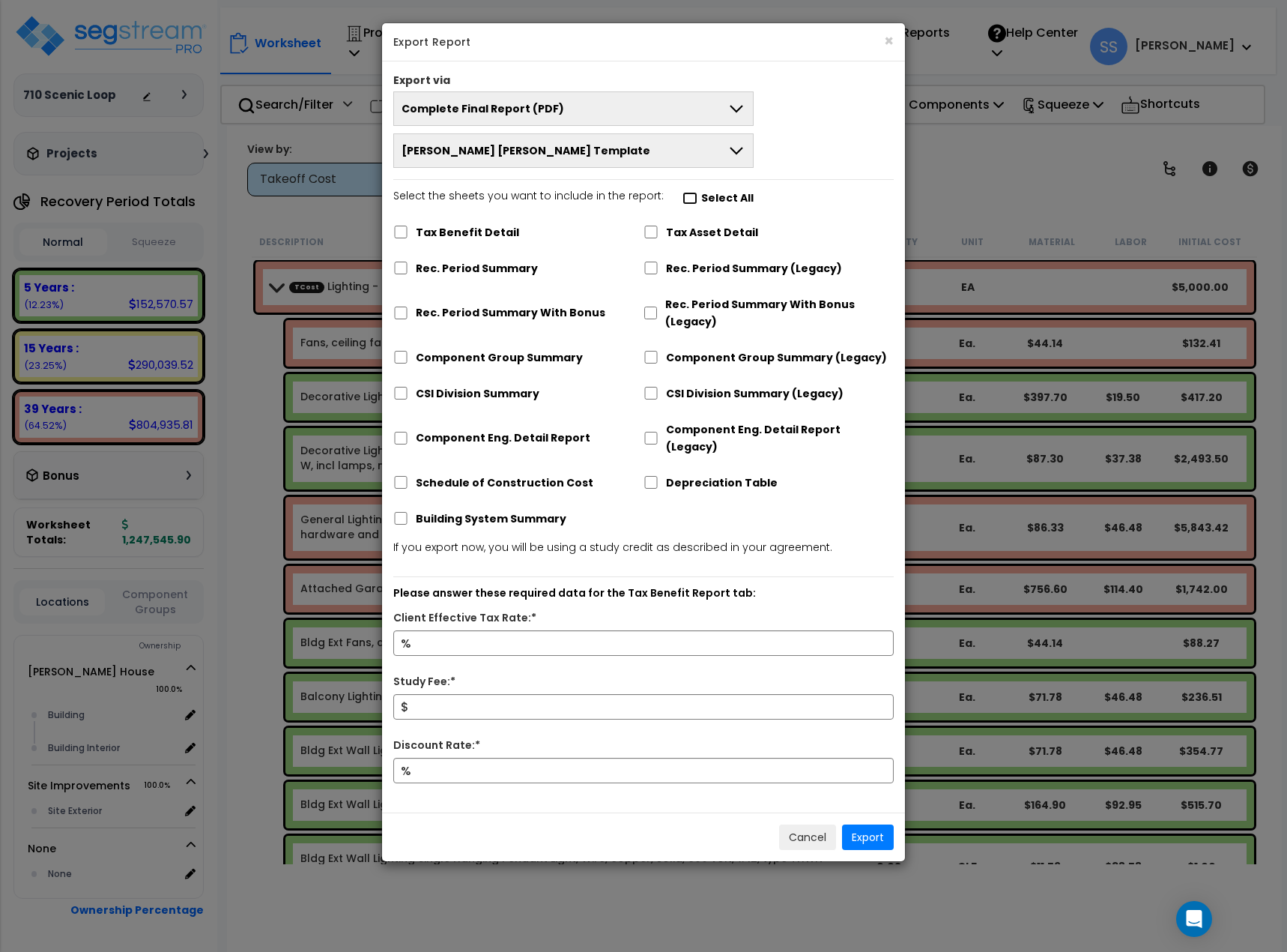
checkbox input "false"
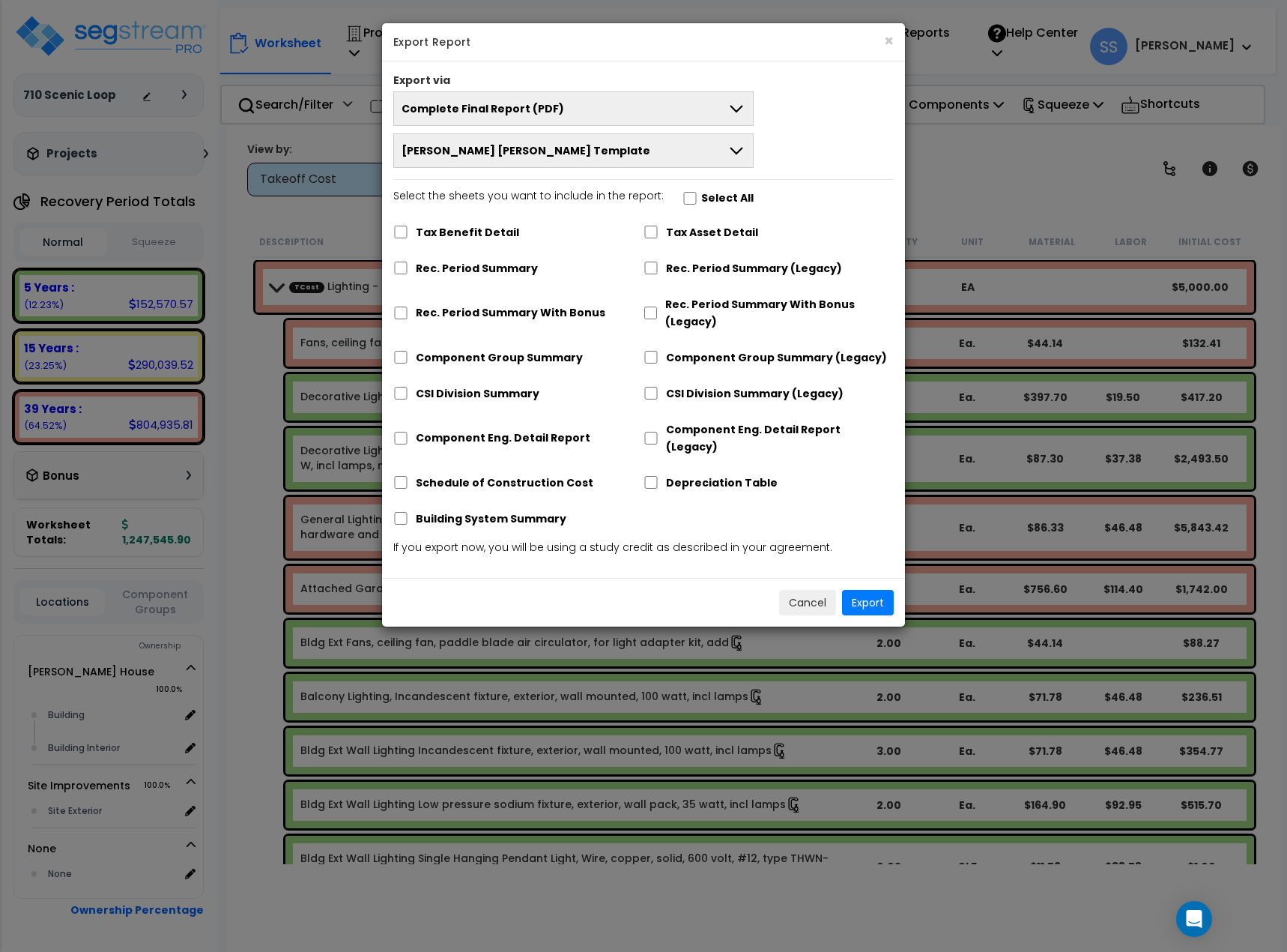
click at [701, 197] on label "Select All" at bounding box center [727, 199] width 53 height 18
click at [698, 197] on input "Select the sheets you want to include in the report: Select All" at bounding box center [689, 198] width 15 height 13
checkbox input "true"
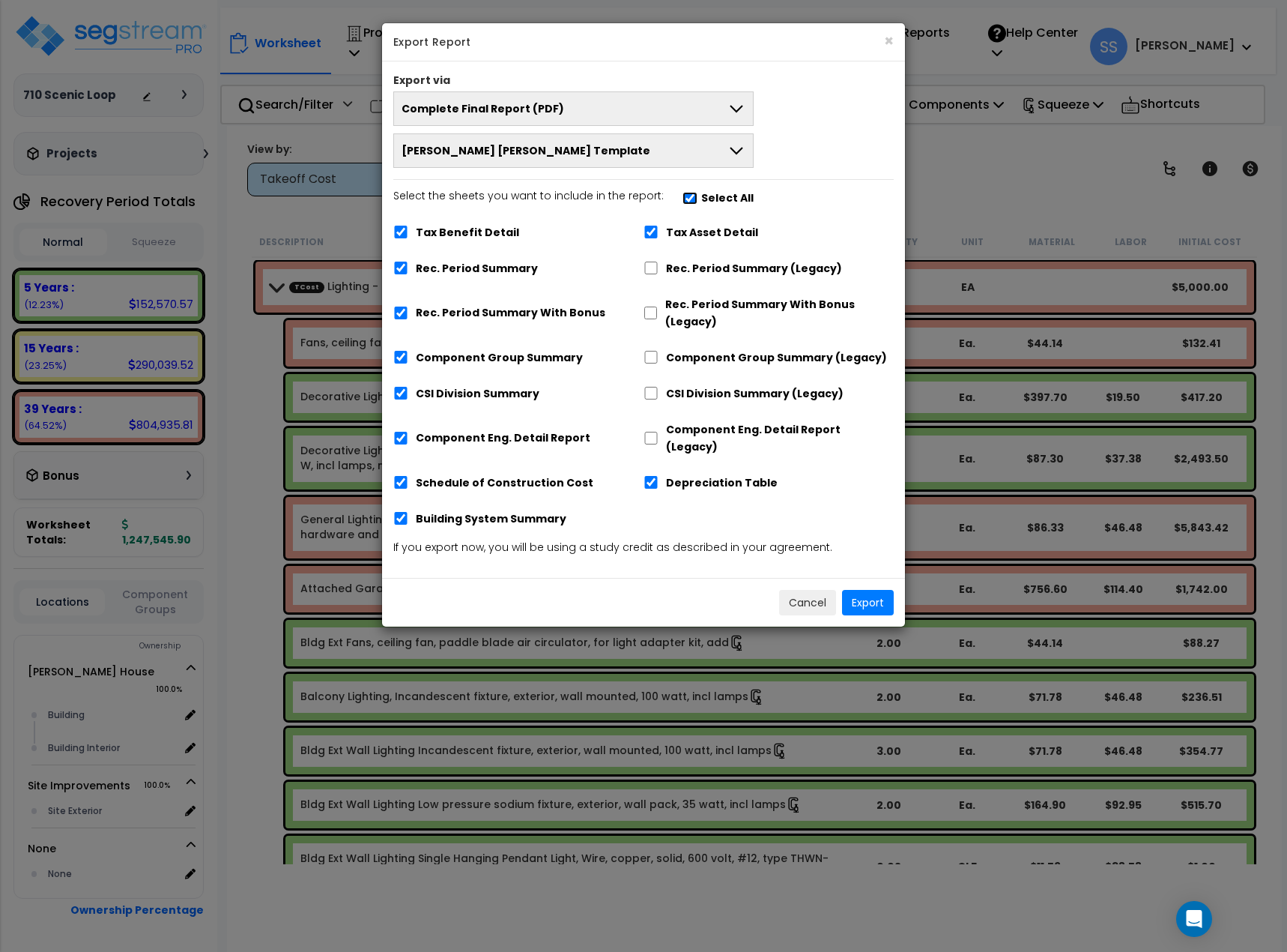
checkbox input "true"
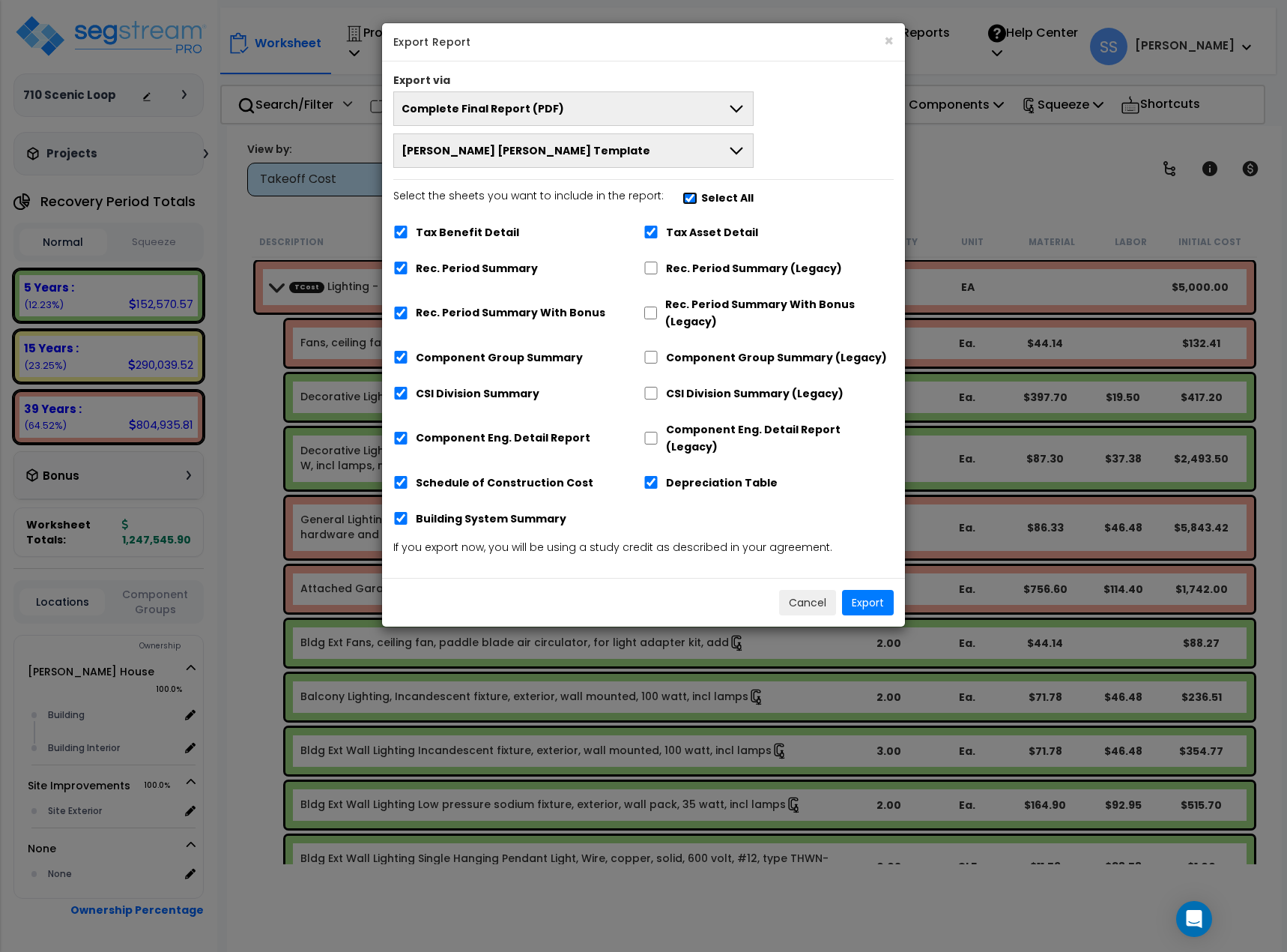
checkbox input "true"
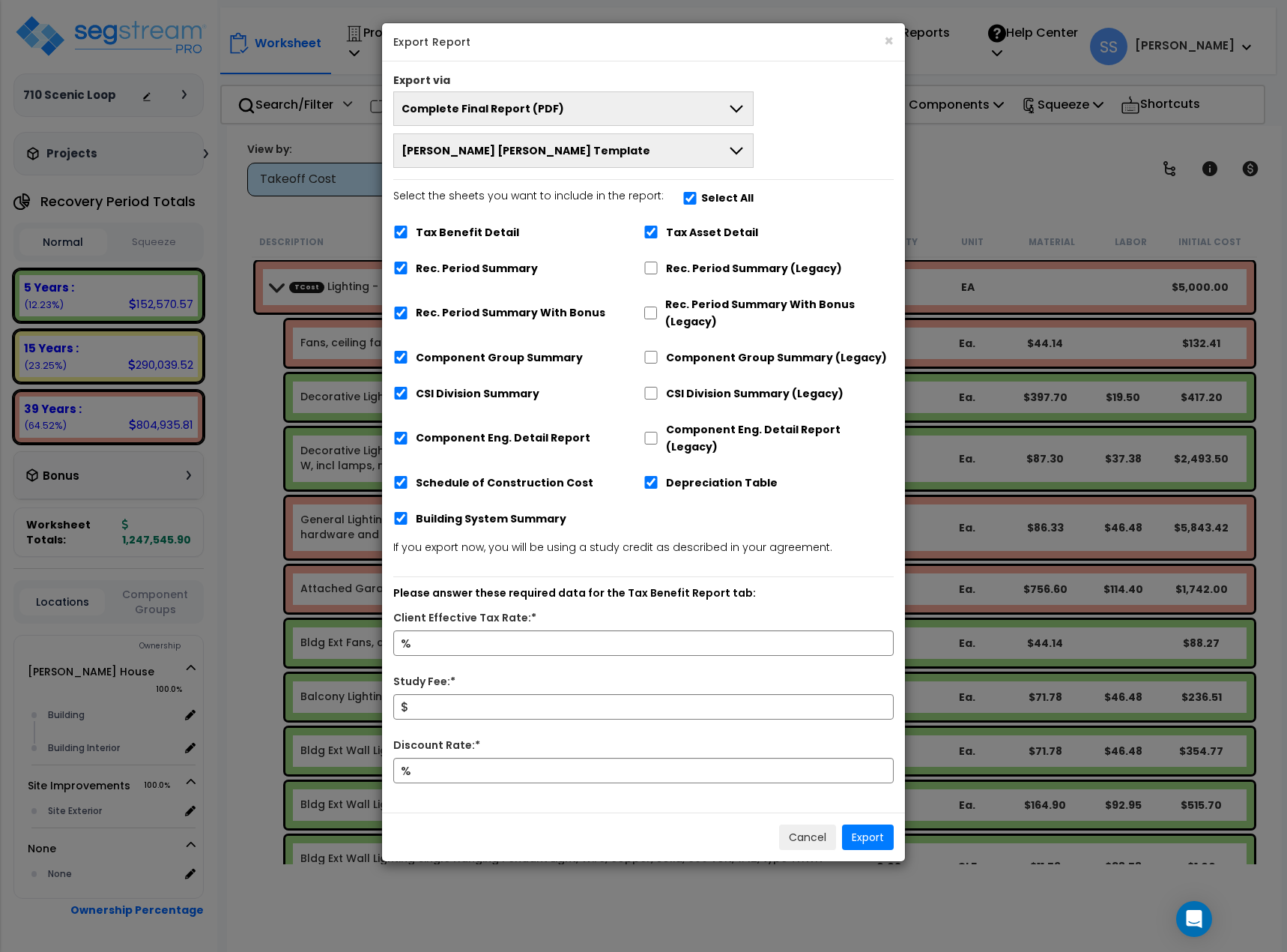
click at [490, 235] on label "Tax Benefit Detail" at bounding box center [467, 233] width 103 height 18
click at [408, 235] on input "Tax Benefit Detail" at bounding box center [400, 232] width 15 height 13
checkbox input "false"
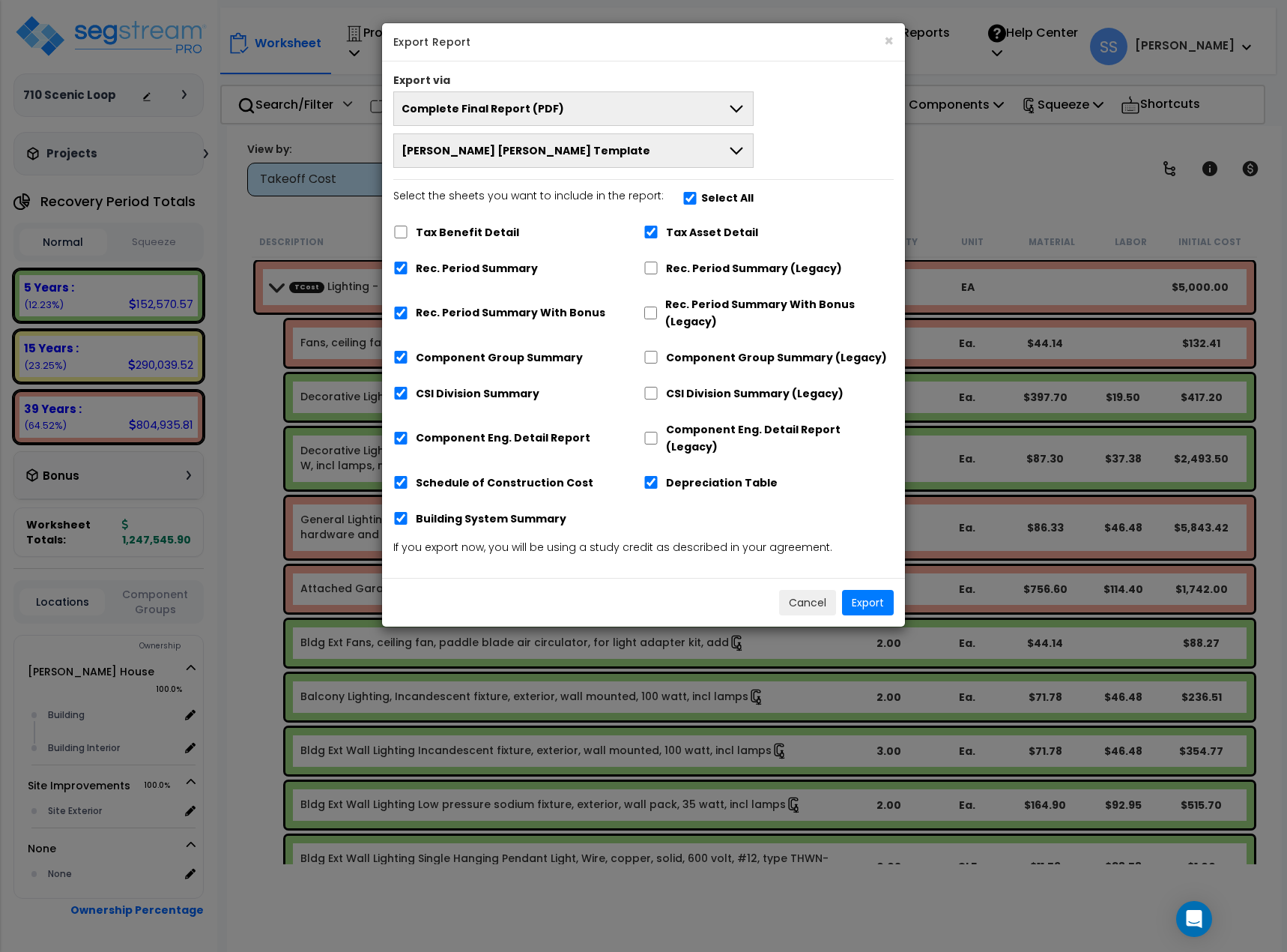
click at [618, 160] on button "[PERSON_NAME] [PERSON_NAME] Template" at bounding box center [573, 150] width 360 height 34
click at [877, 590] on button "Export" at bounding box center [867, 603] width 52 height 25
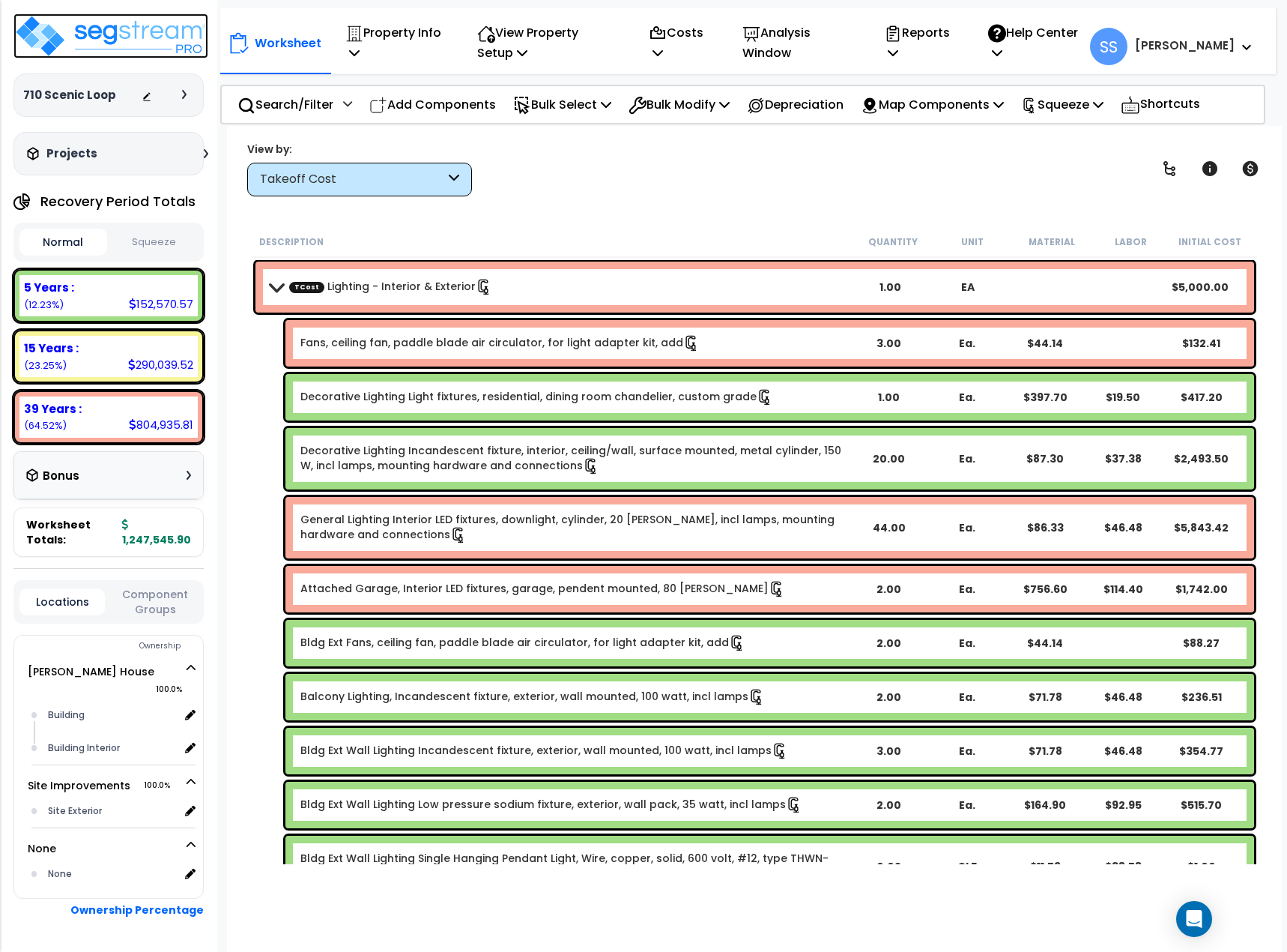
click at [161, 46] on img at bounding box center [111, 36] width 195 height 45
